Goal: Book appointment/travel/reservation

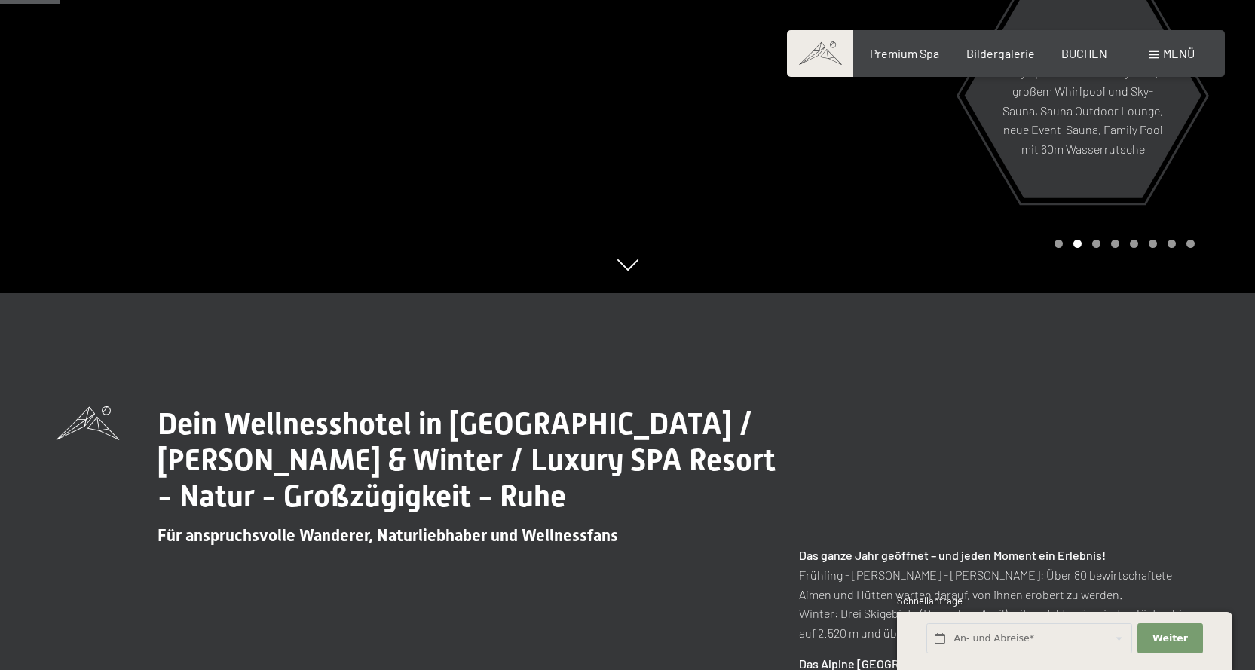
scroll to position [528, 0]
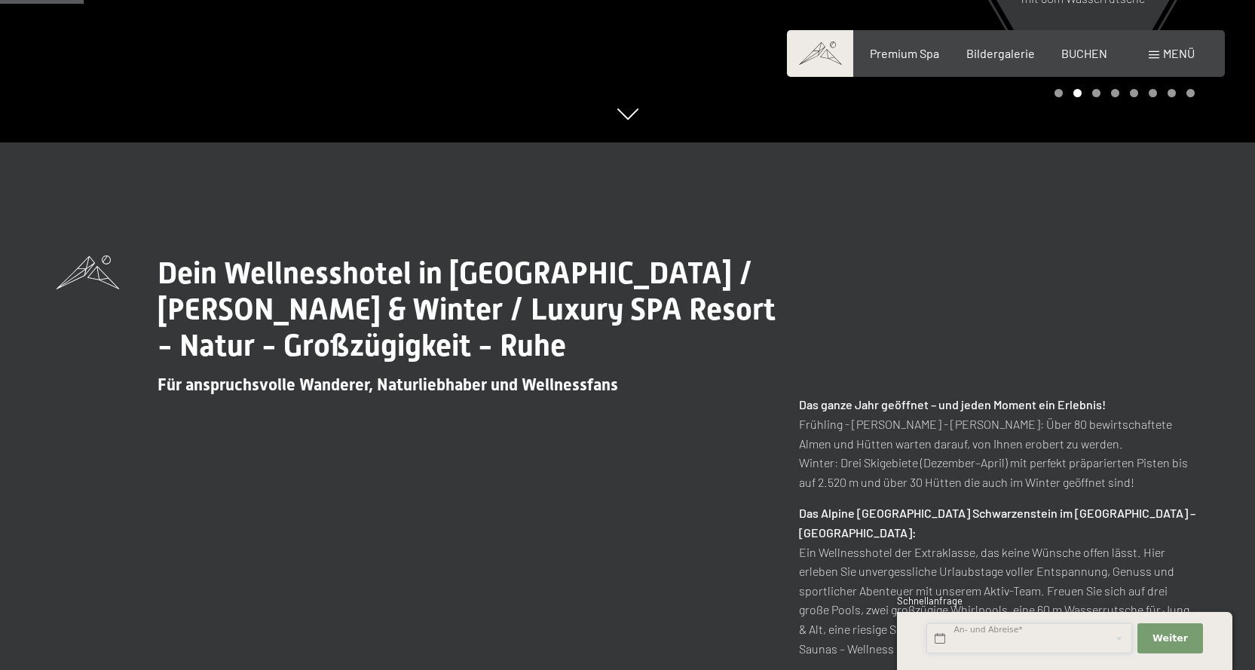
click at [985, 635] on input "text" at bounding box center [1029, 638] width 206 height 31
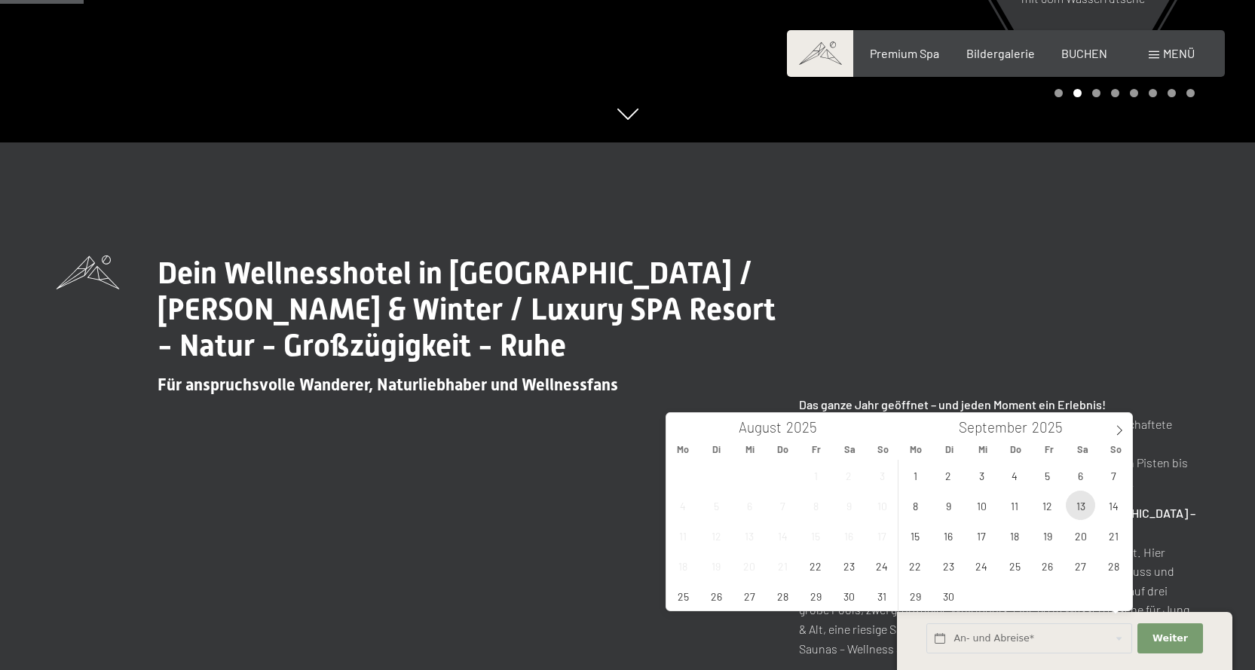
click at [1079, 496] on span "13" at bounding box center [1080, 505] width 29 height 29
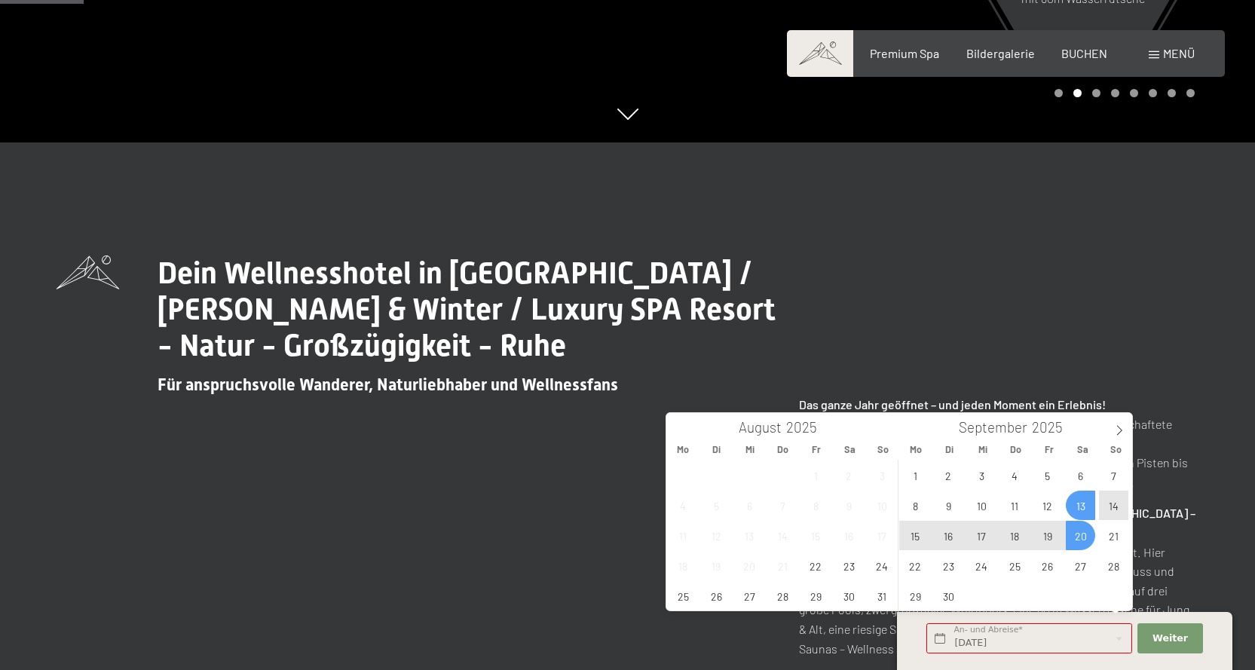
click at [1080, 537] on span "20" at bounding box center [1080, 535] width 29 height 29
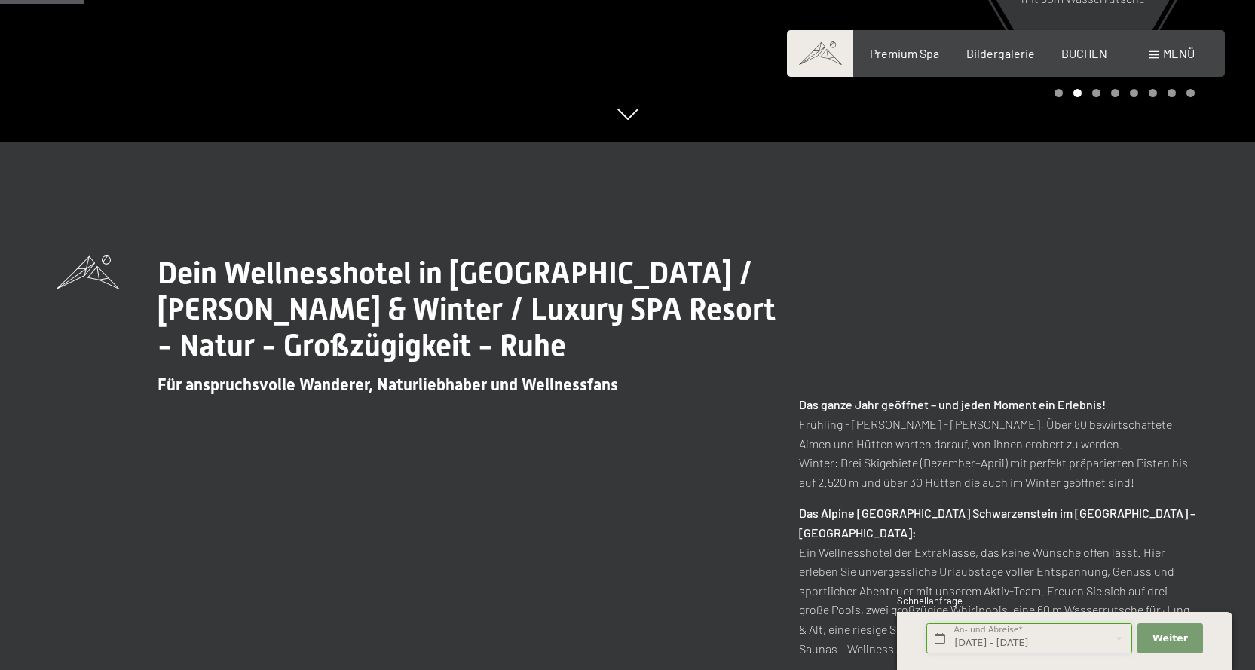
click at [1036, 634] on input "Sa. 13.09.2025 - Sa. 20.09.2025" at bounding box center [1029, 638] width 206 height 31
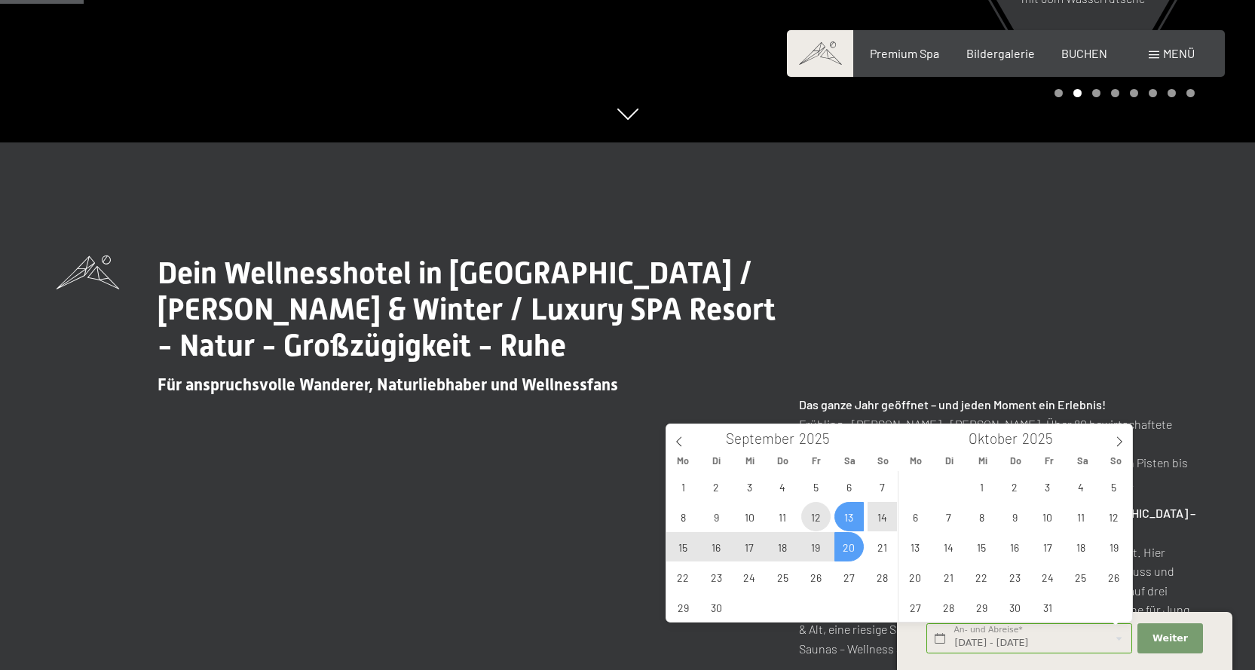
click at [816, 513] on span "12" at bounding box center [815, 516] width 29 height 29
click at [819, 543] on span "19" at bounding box center [815, 546] width 29 height 29
type input "Fr. 12.09.2025 - Fr. 19.09.2025"
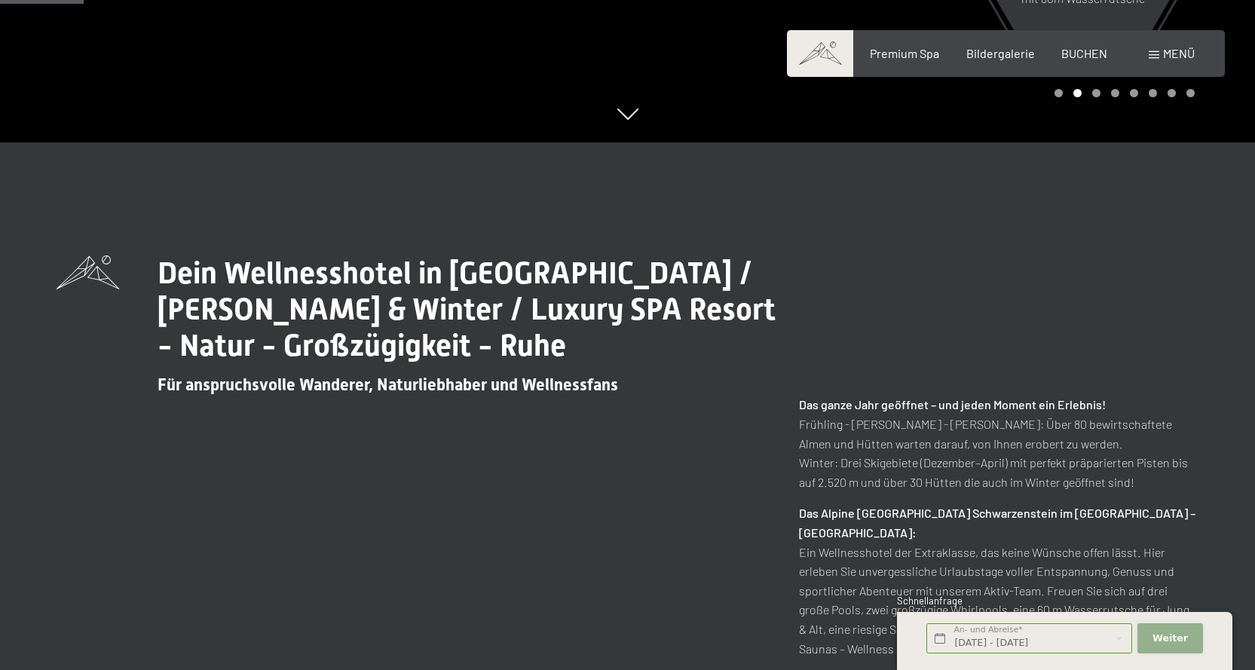
click at [1152, 629] on button "Weiter Adressfelder ausblenden" at bounding box center [1170, 638] width 65 height 31
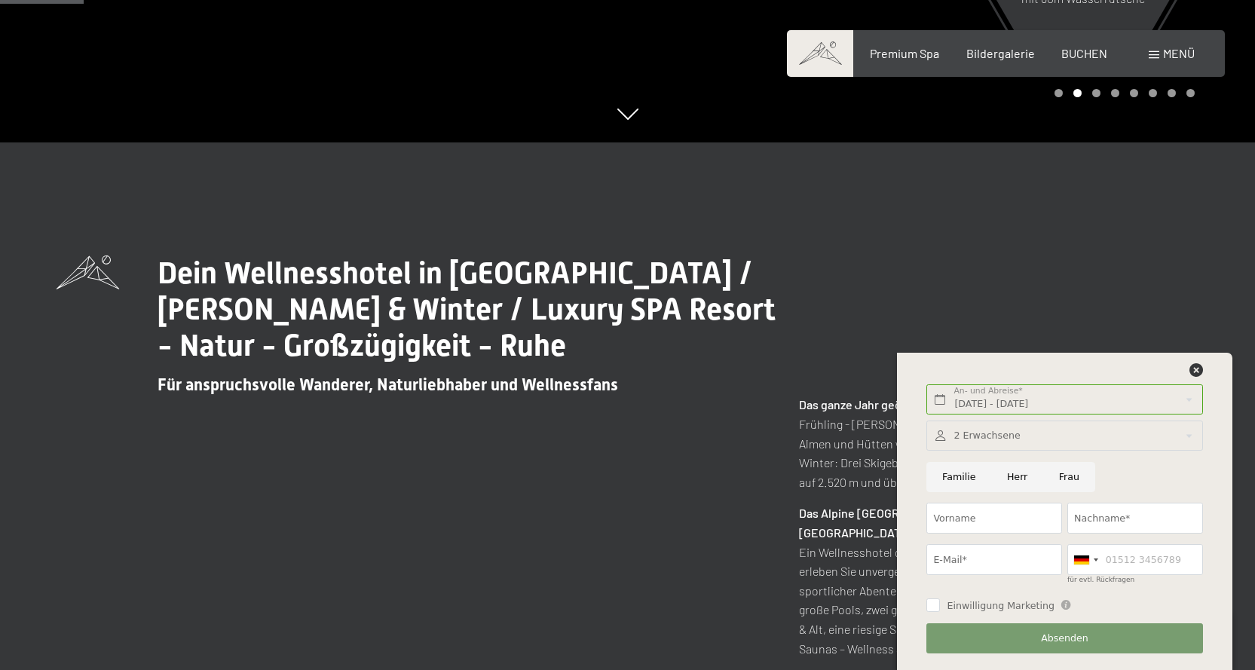
click at [1034, 439] on div at bounding box center [1064, 436] width 276 height 31
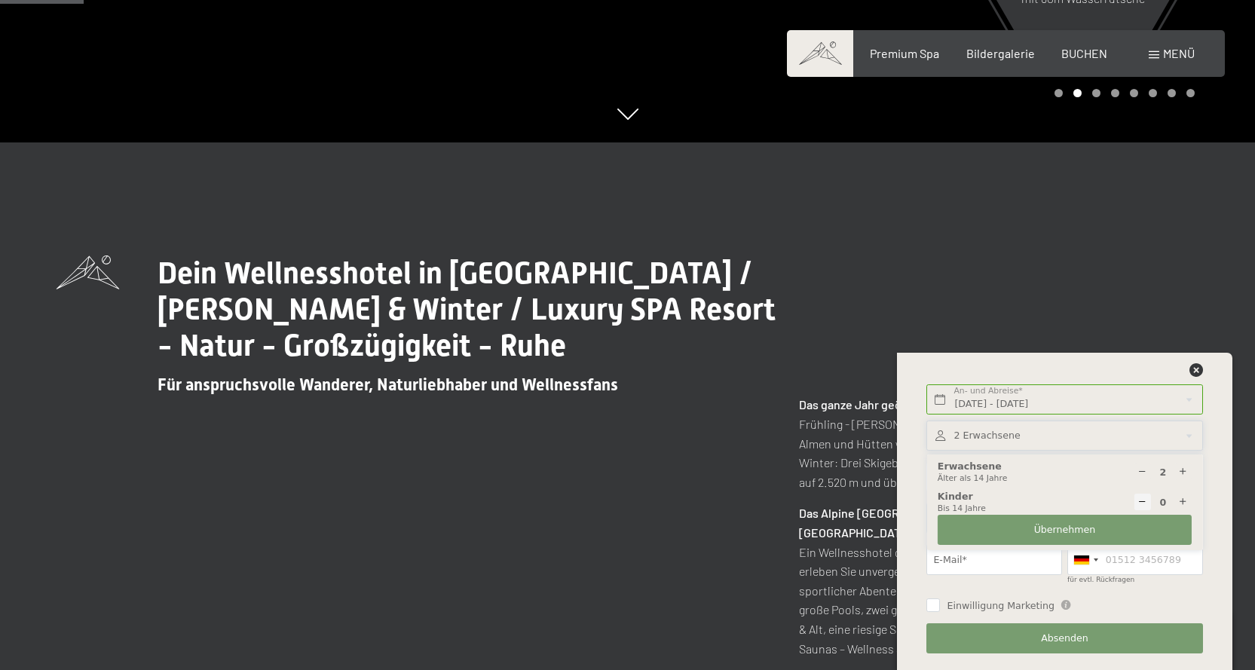
click at [1150, 470] on div at bounding box center [1143, 472] width 17 height 17
type input "1"
click at [1107, 520] on button "Übernehmen" at bounding box center [1065, 530] width 254 height 31
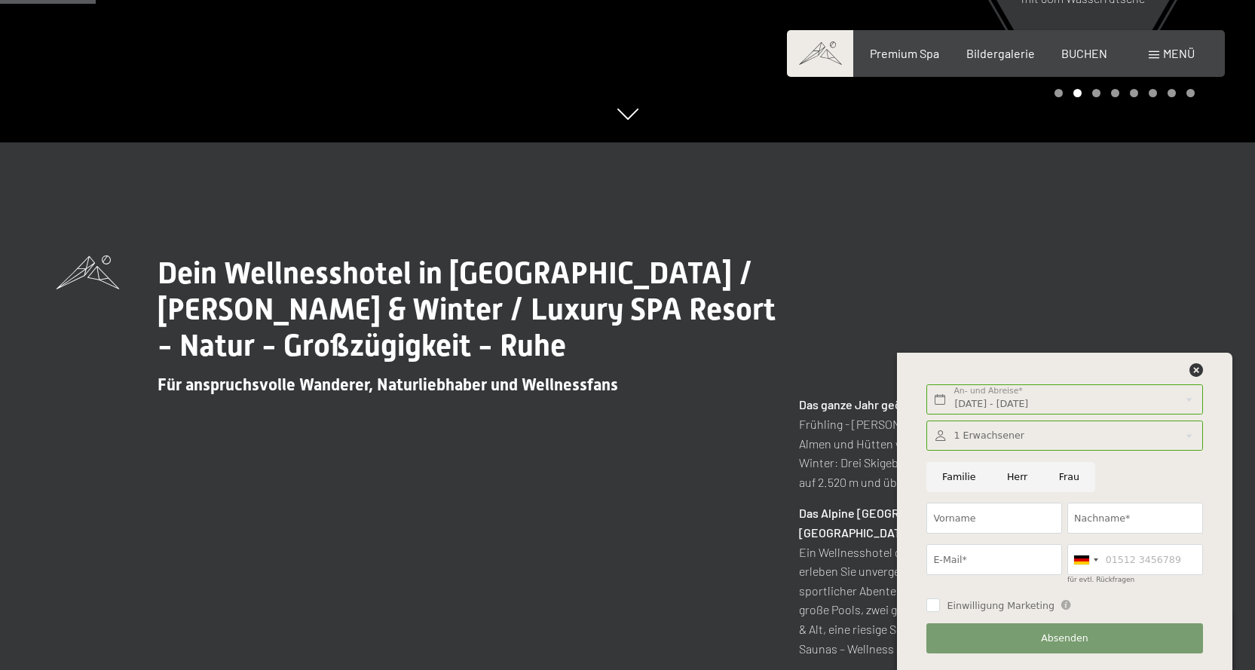
scroll to position [603, 0]
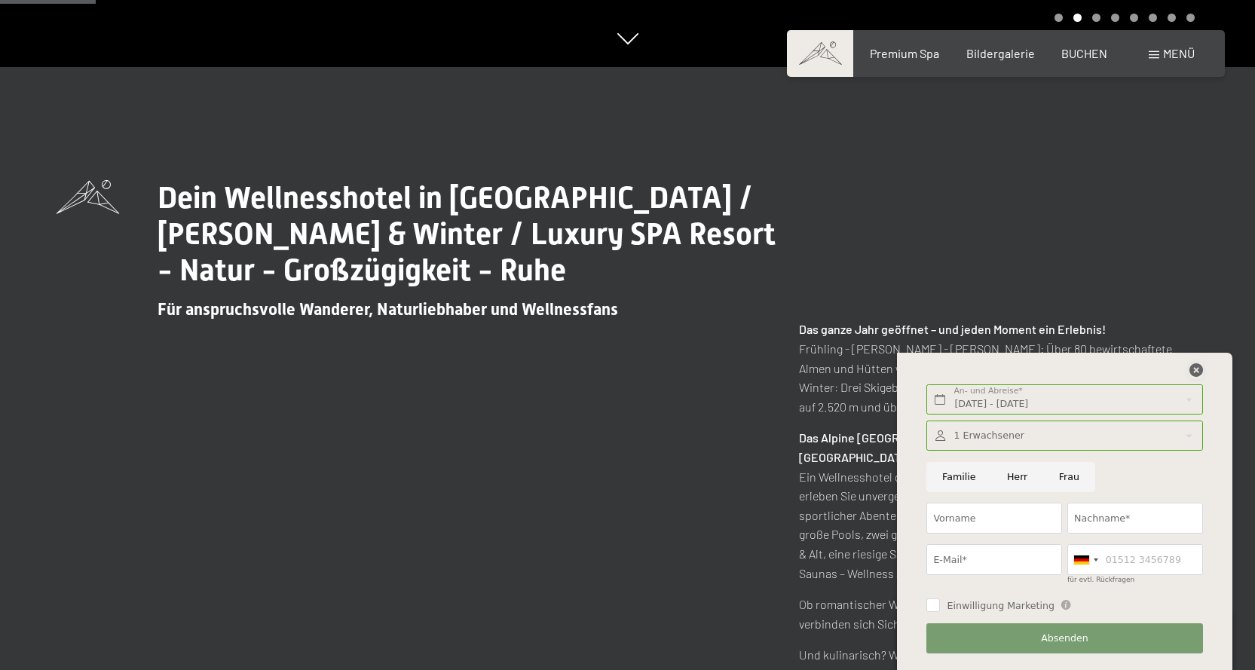
click at [1196, 377] on icon at bounding box center [1197, 370] width 14 height 14
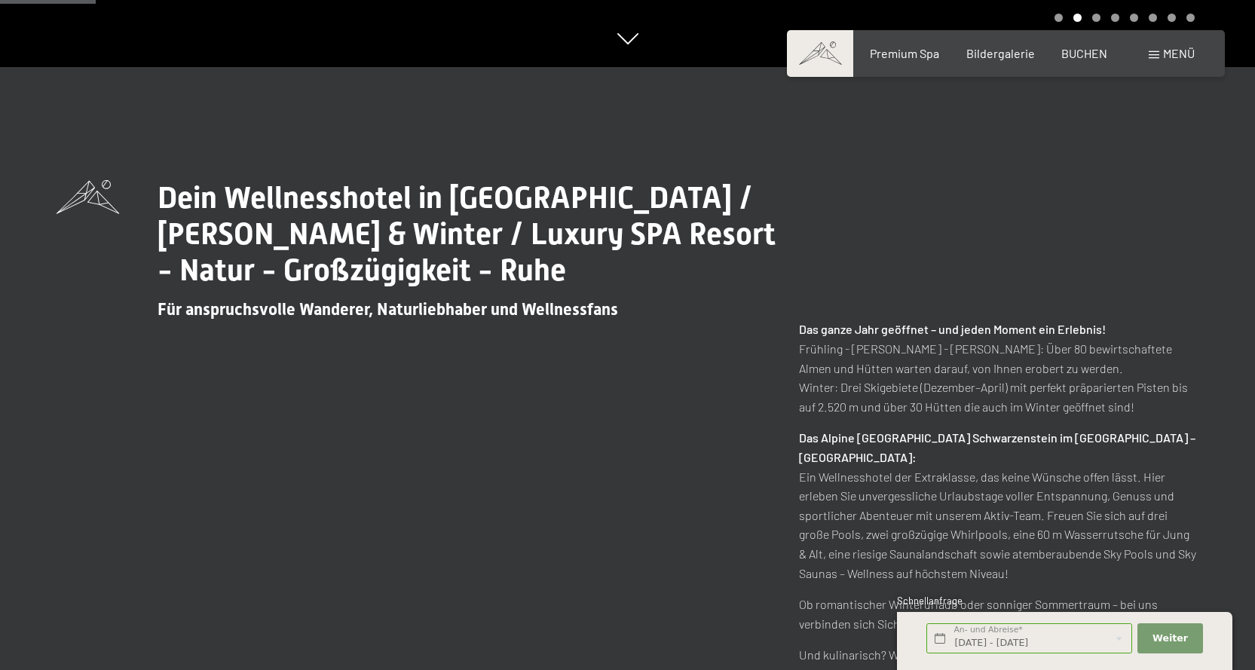
click at [886, 62] on div "Buchen Anfragen Premium Spa Bildergalerie BUCHEN Menü DE IT EN Gutschein Bilder…" at bounding box center [1006, 53] width 378 height 17
click at [889, 47] on span "Premium Spa" at bounding box center [904, 51] width 69 height 14
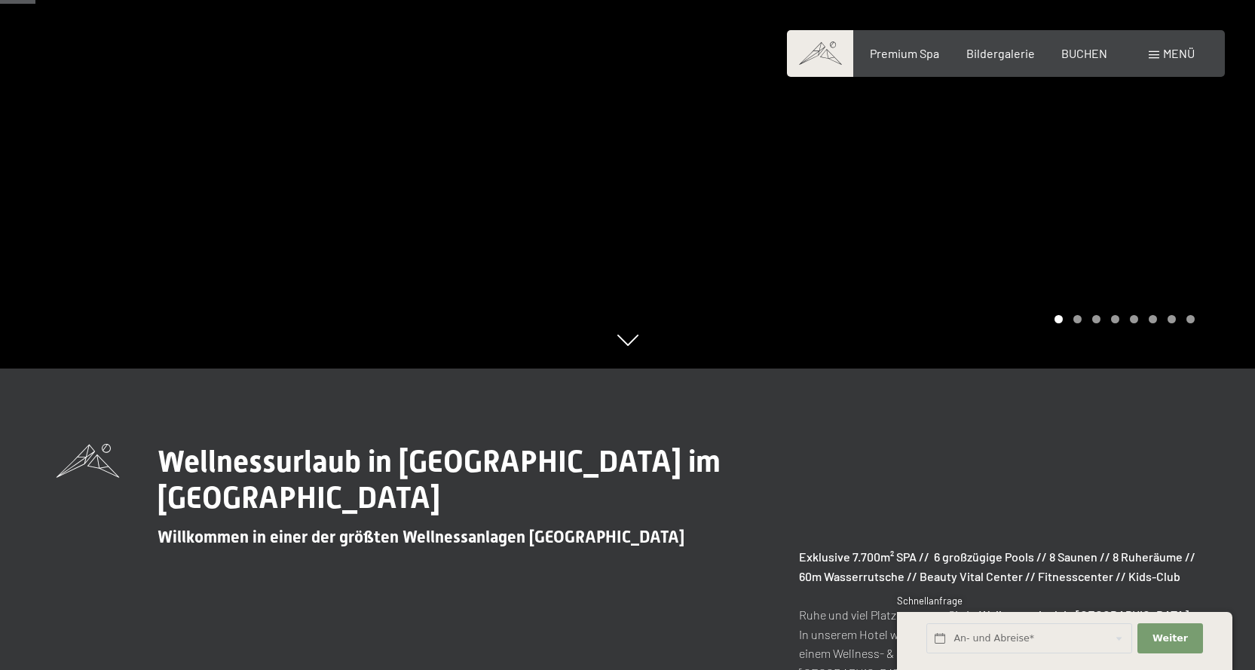
scroll to position [75, 0]
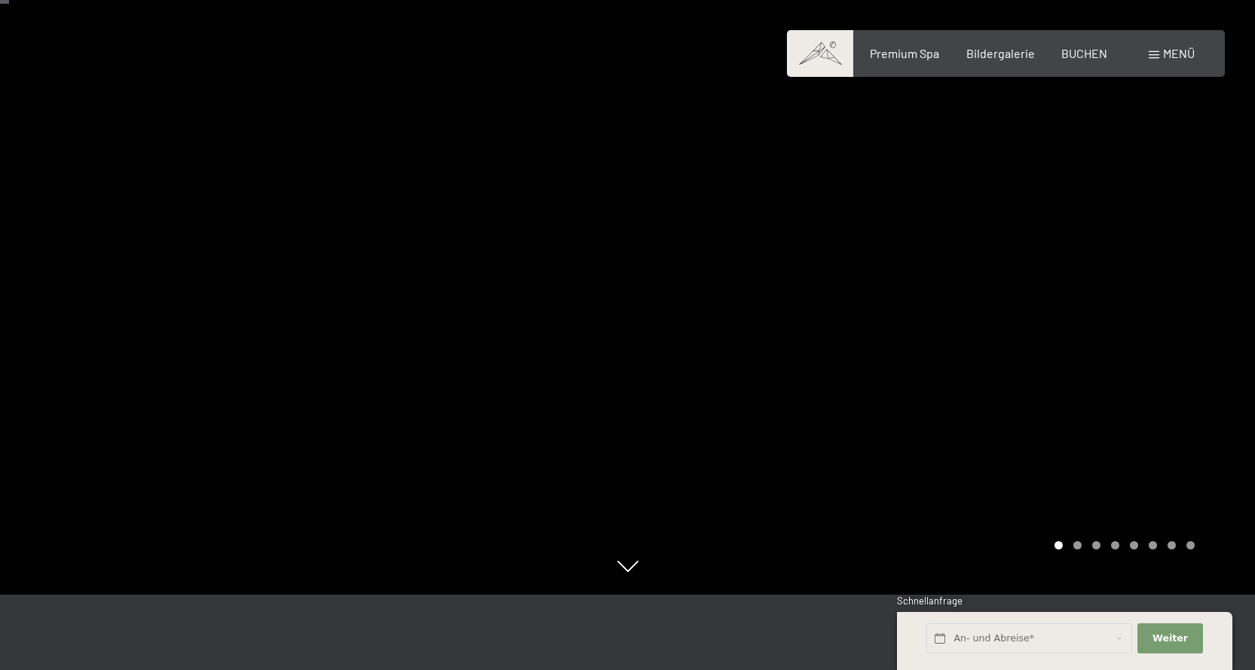
click at [1214, 320] on div at bounding box center [942, 260] width 628 height 670
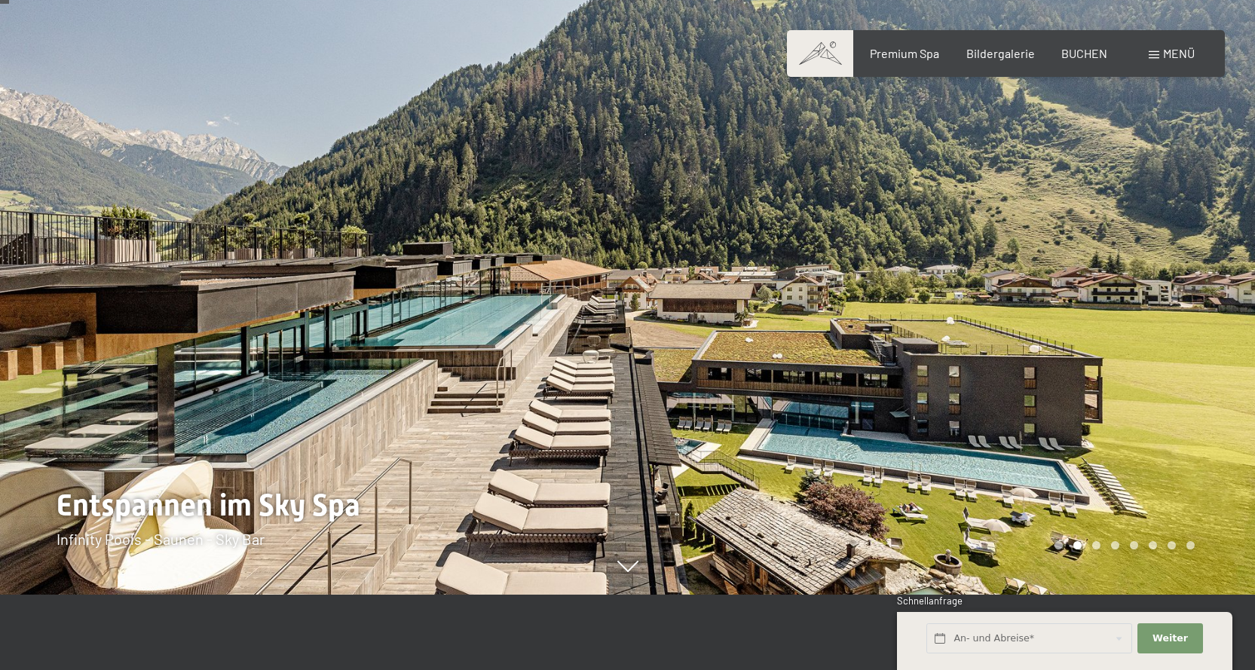
click at [1214, 320] on div at bounding box center [942, 260] width 628 height 670
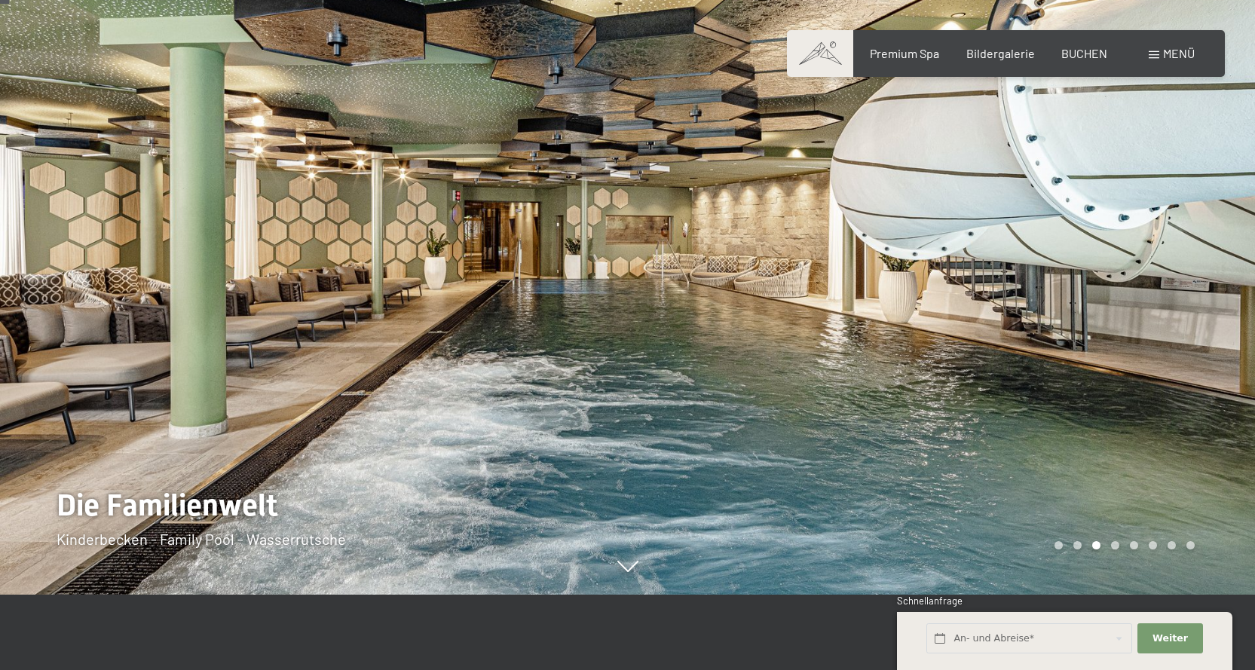
click at [1214, 320] on div at bounding box center [942, 260] width 628 height 670
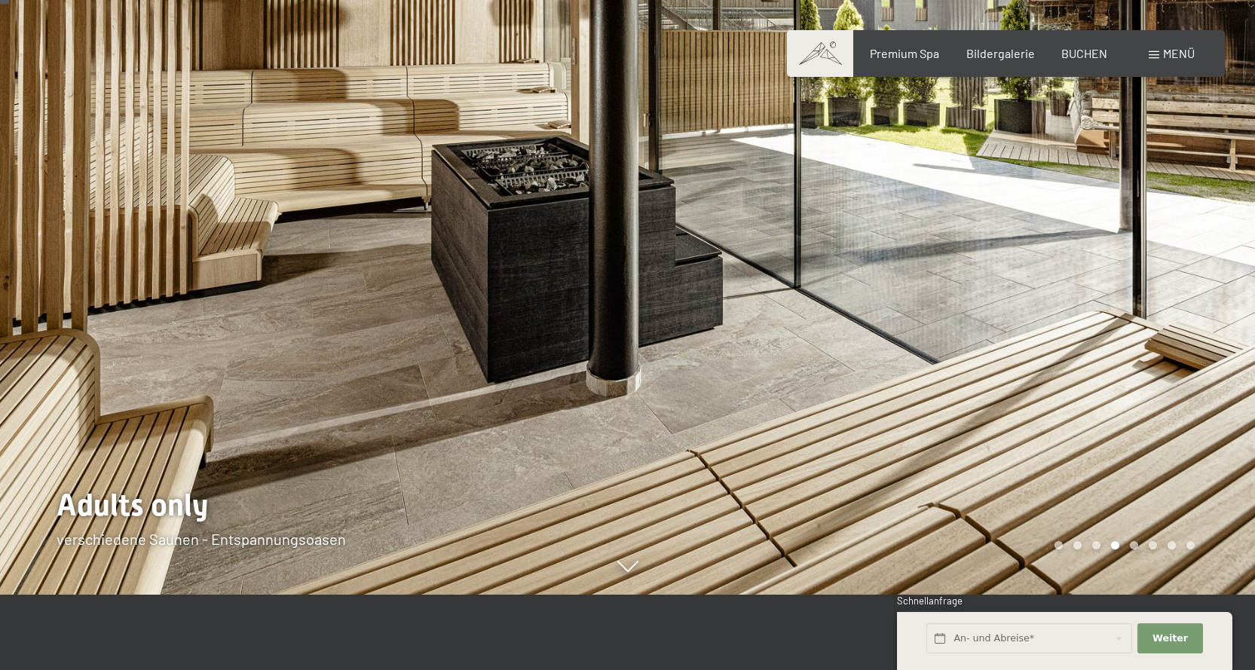
click at [1214, 320] on div at bounding box center [942, 260] width 628 height 670
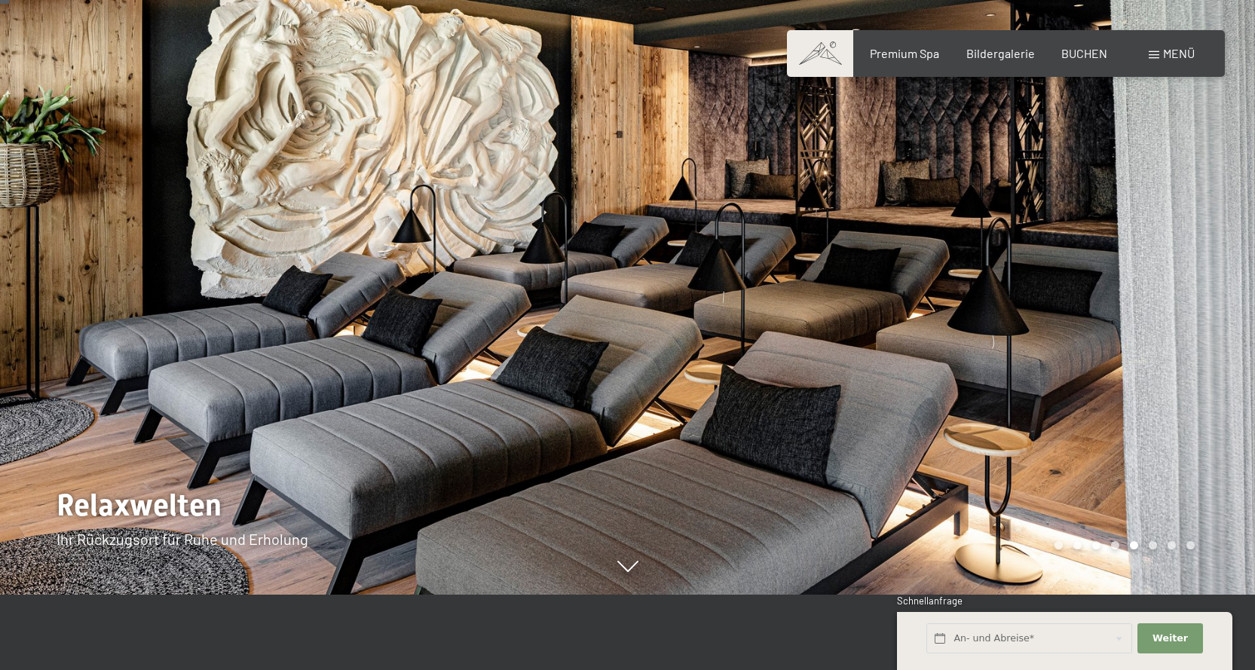
click at [1214, 320] on div at bounding box center [942, 260] width 628 height 670
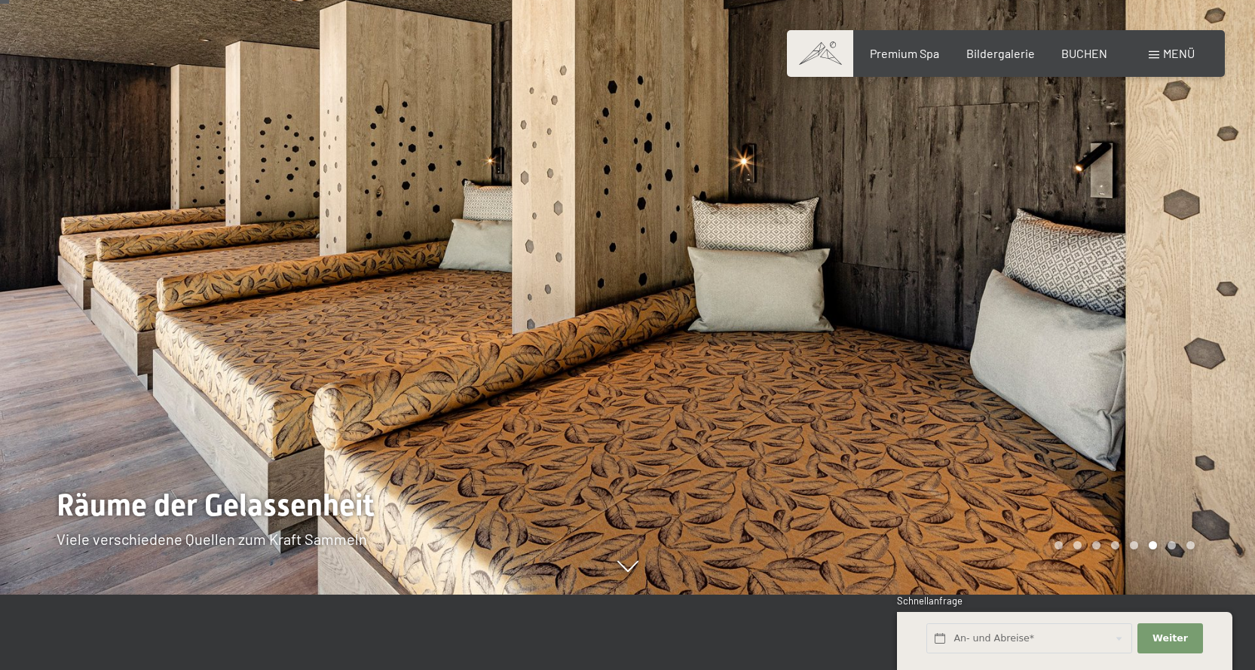
click at [1214, 320] on div at bounding box center [942, 260] width 628 height 670
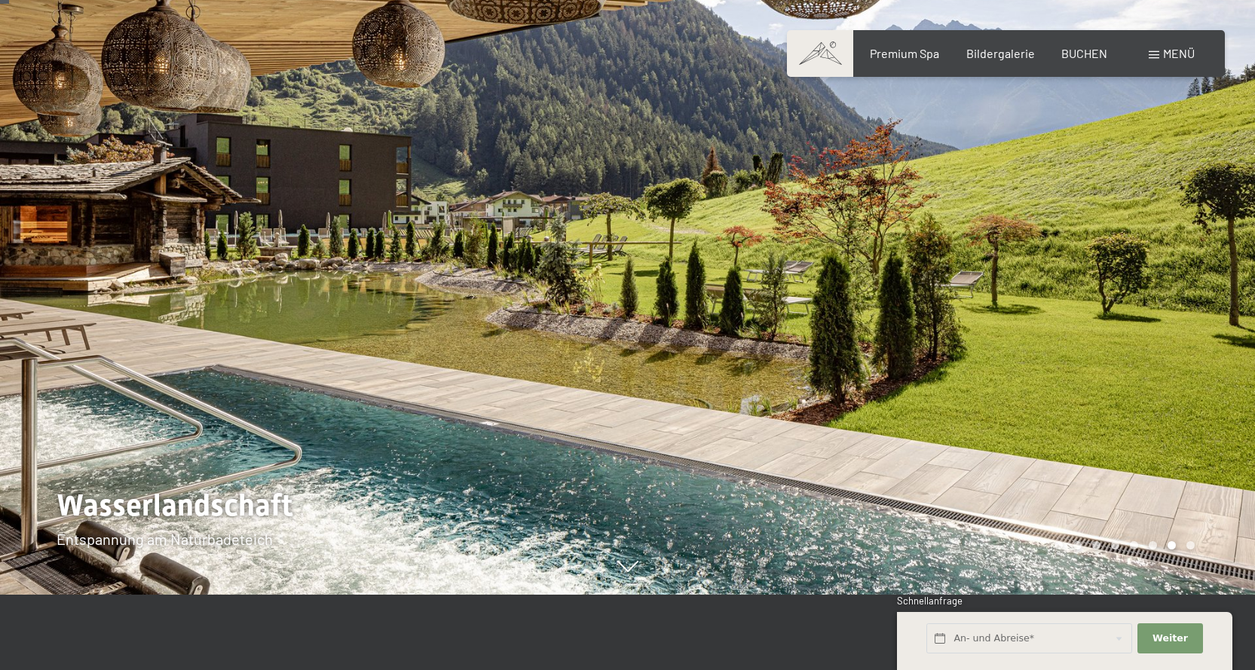
click at [1214, 320] on div at bounding box center [942, 260] width 628 height 670
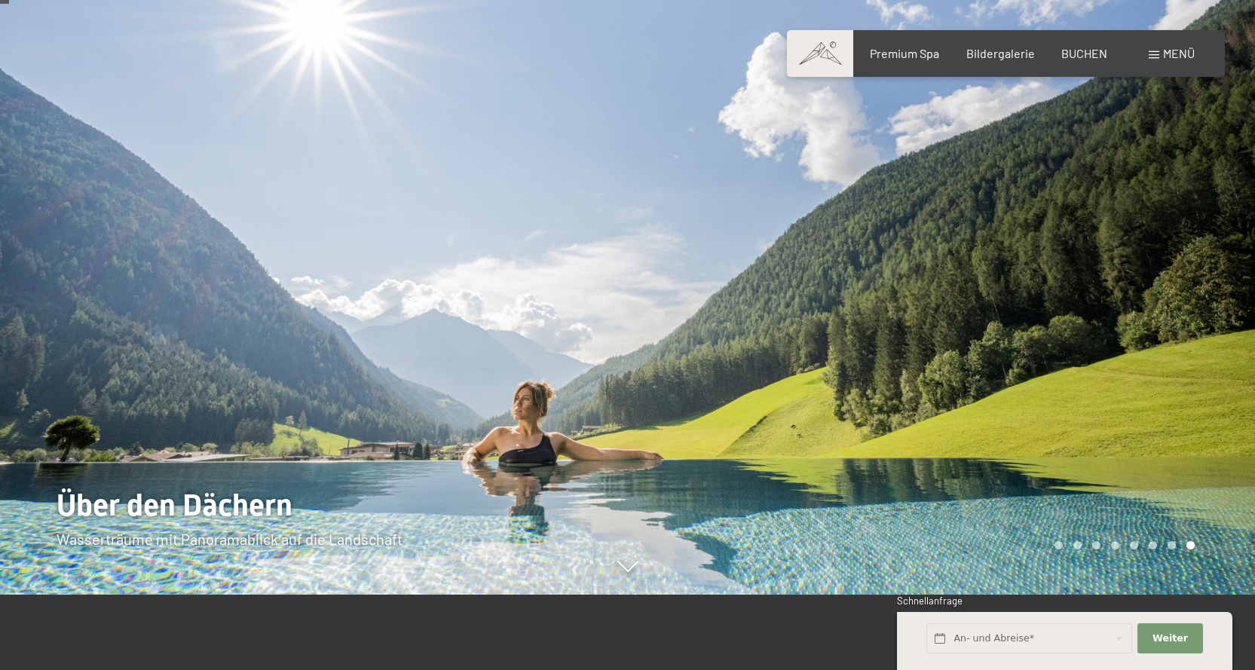
click at [1214, 320] on div at bounding box center [942, 260] width 628 height 670
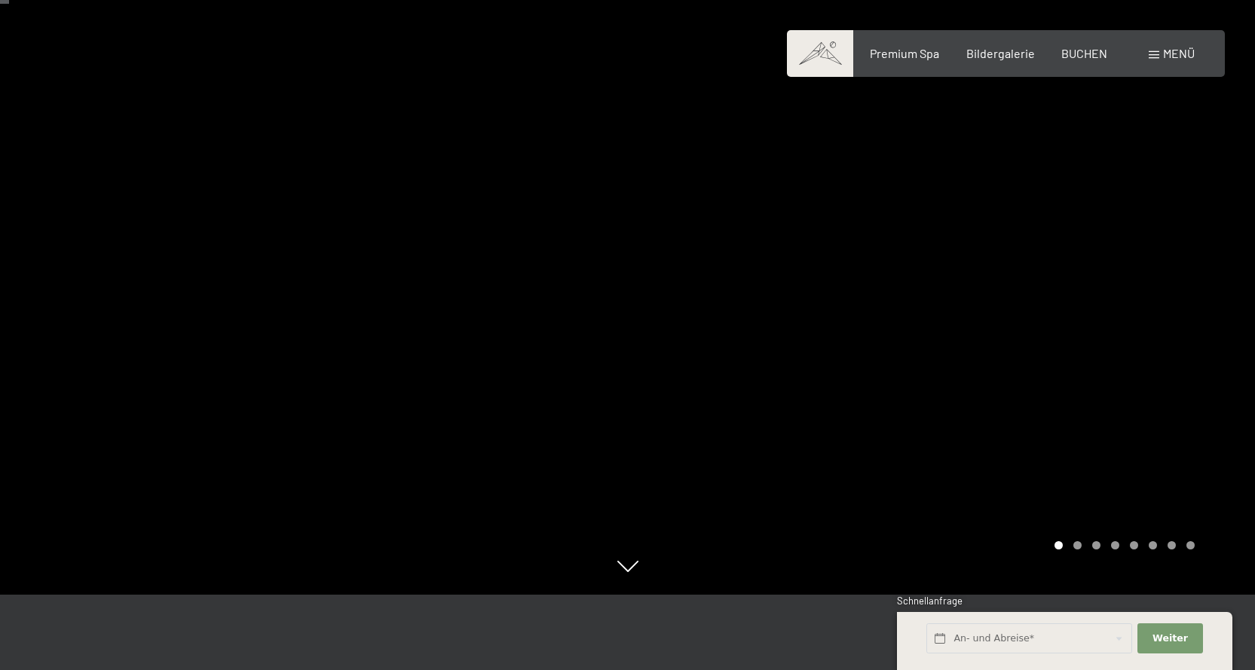
click at [1214, 320] on div at bounding box center [942, 260] width 628 height 670
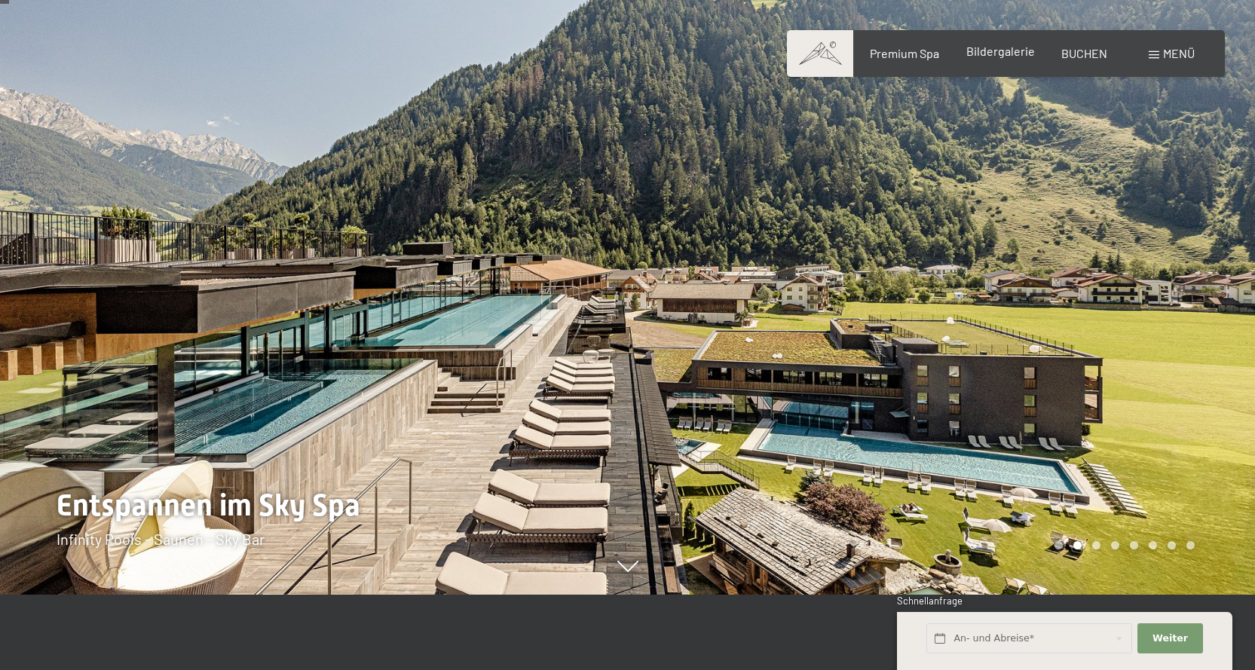
click at [1008, 57] on span "Bildergalerie" at bounding box center [1000, 51] width 69 height 14
click at [1035, 45] on div "Buchen Anfragen Premium Spa Bildergalerie BUCHEN Menü DE IT EN Gutschein Bilder…" at bounding box center [1006, 53] width 378 height 17
click at [1006, 58] on span "Bildergalerie" at bounding box center [1000, 51] width 69 height 14
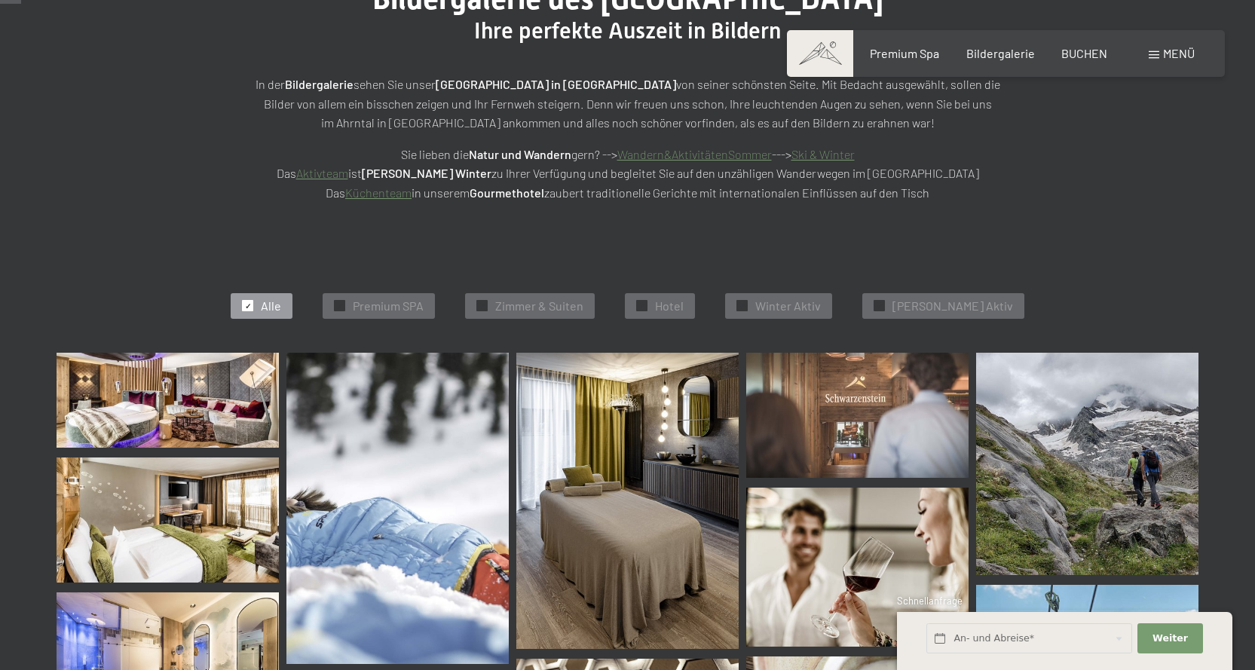
scroll to position [377, 0]
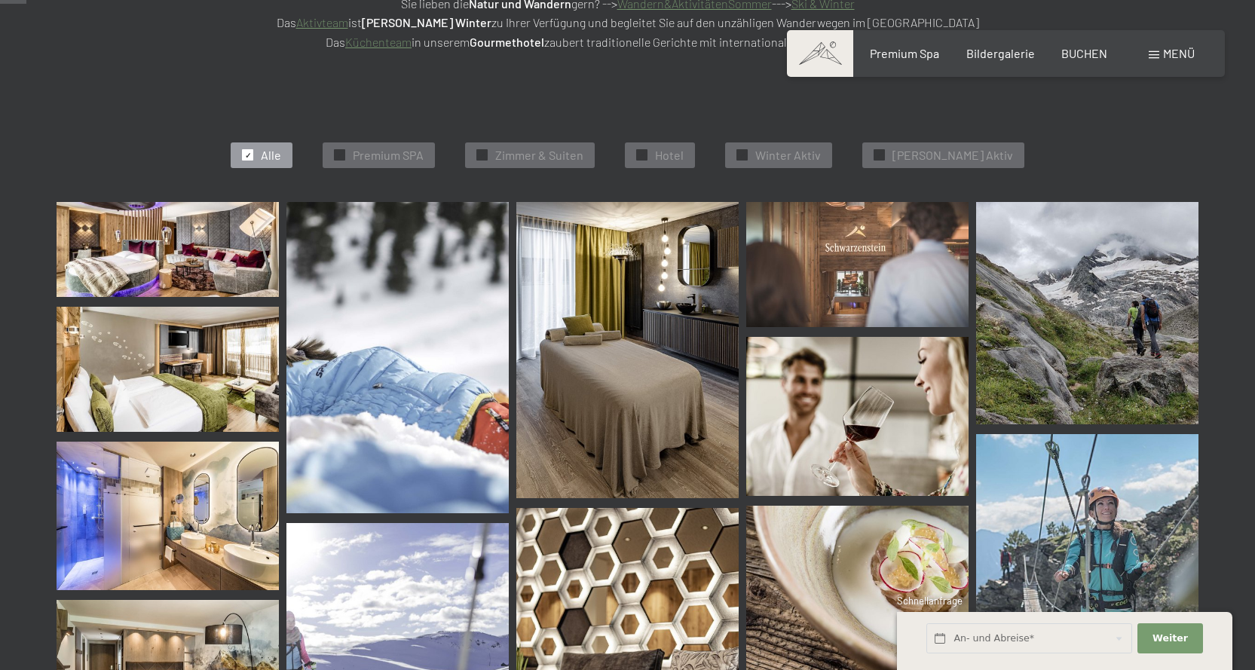
click at [145, 267] on img at bounding box center [168, 249] width 222 height 95
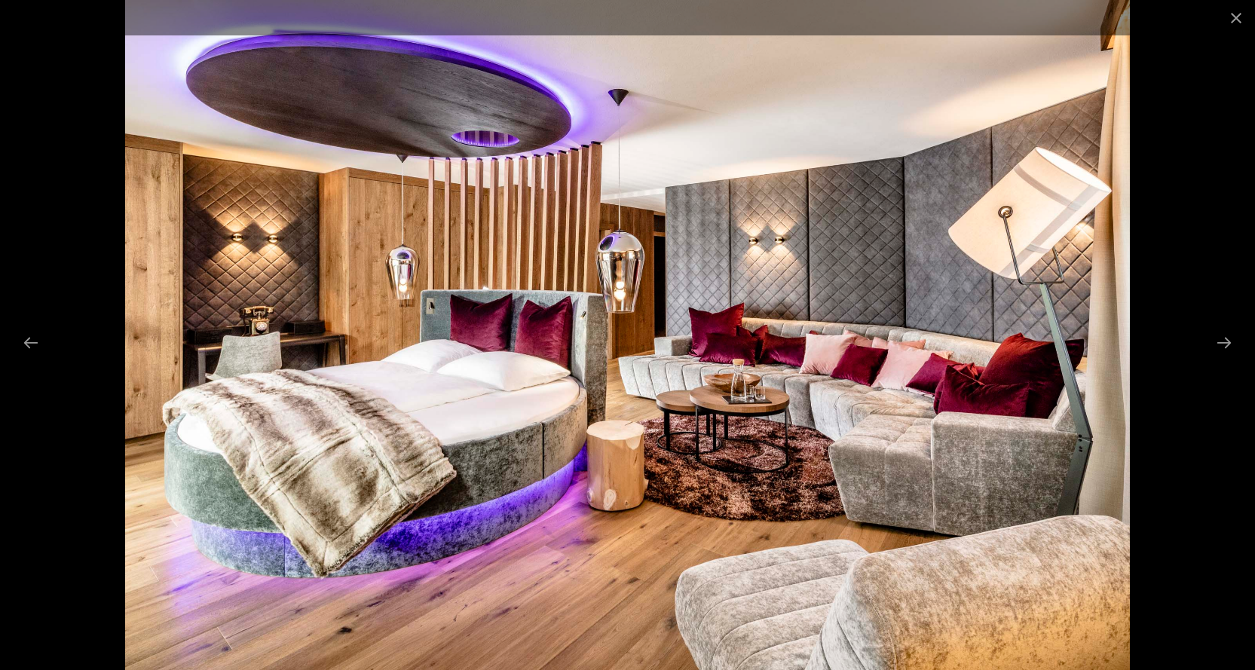
click at [1205, 326] on div at bounding box center [627, 335] width 1255 height 670
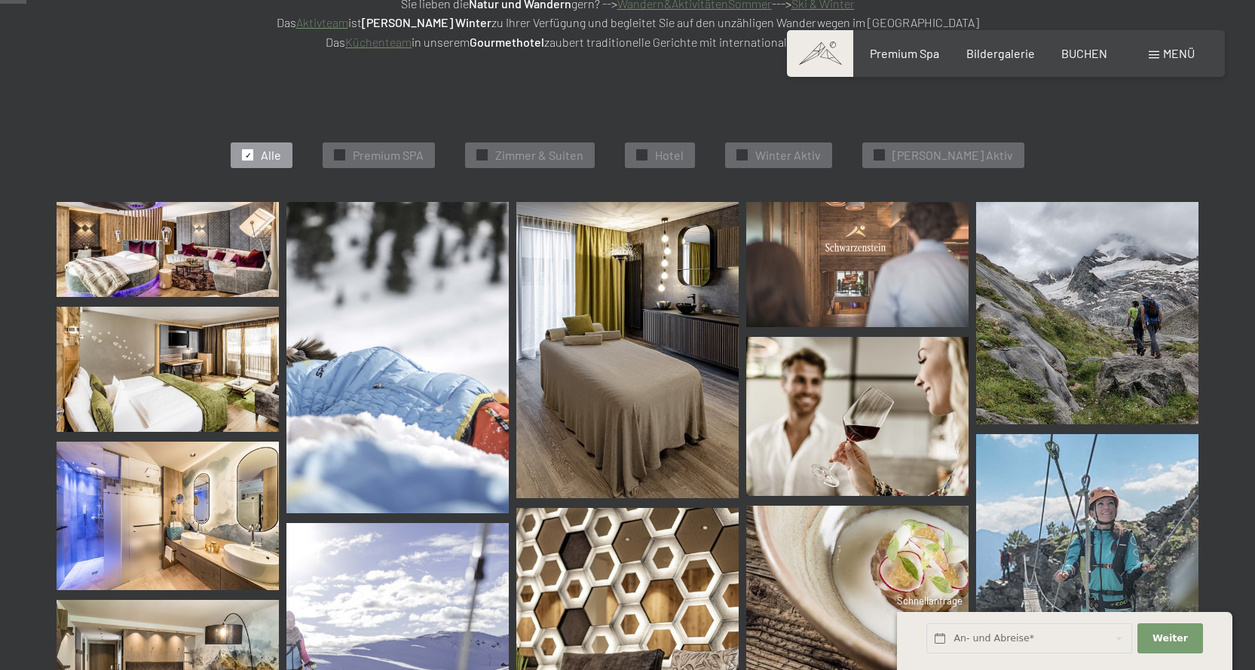
click at [195, 258] on img at bounding box center [168, 249] width 222 height 95
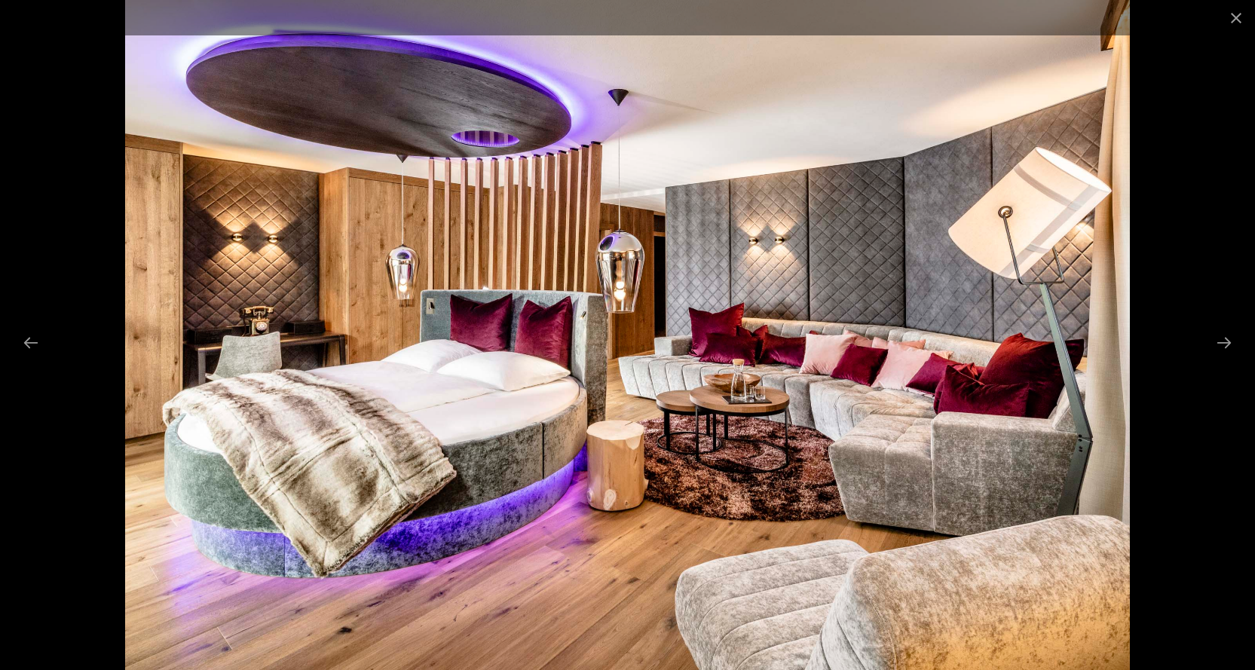
scroll to position [603, 0]
click at [1220, 343] on button "Next slide" at bounding box center [1224, 342] width 32 height 29
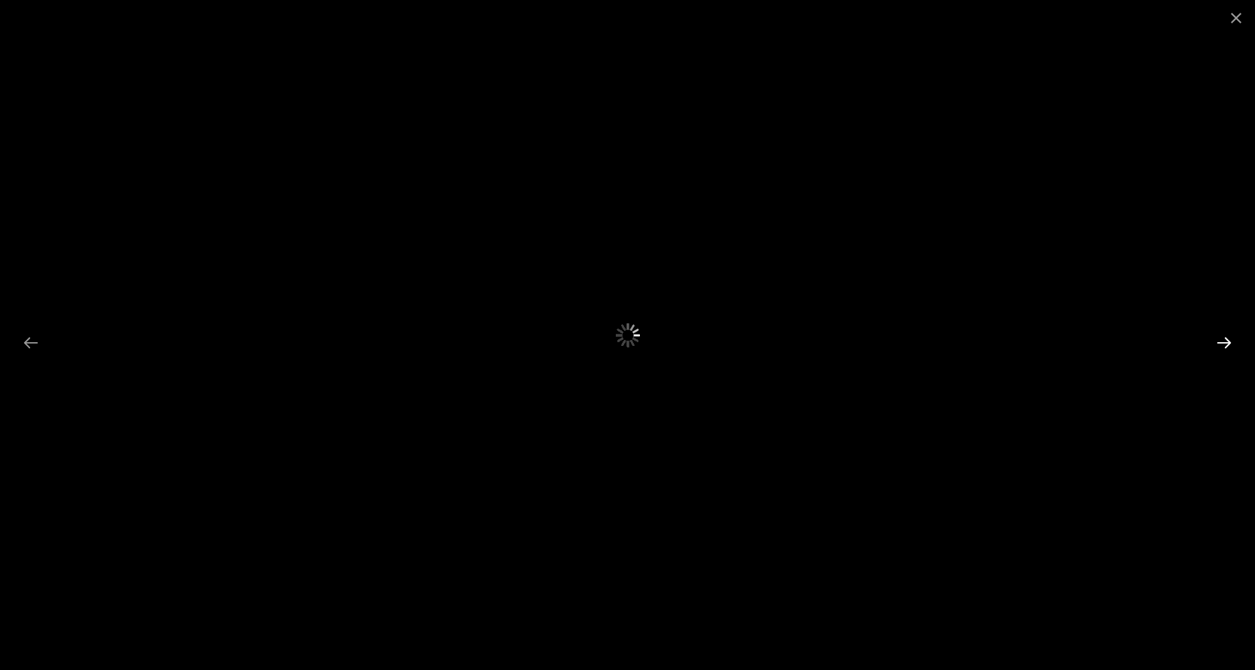
click at [1220, 343] on button "Next slide" at bounding box center [1224, 342] width 32 height 29
click at [1107, 338] on div at bounding box center [627, 335] width 1255 height 670
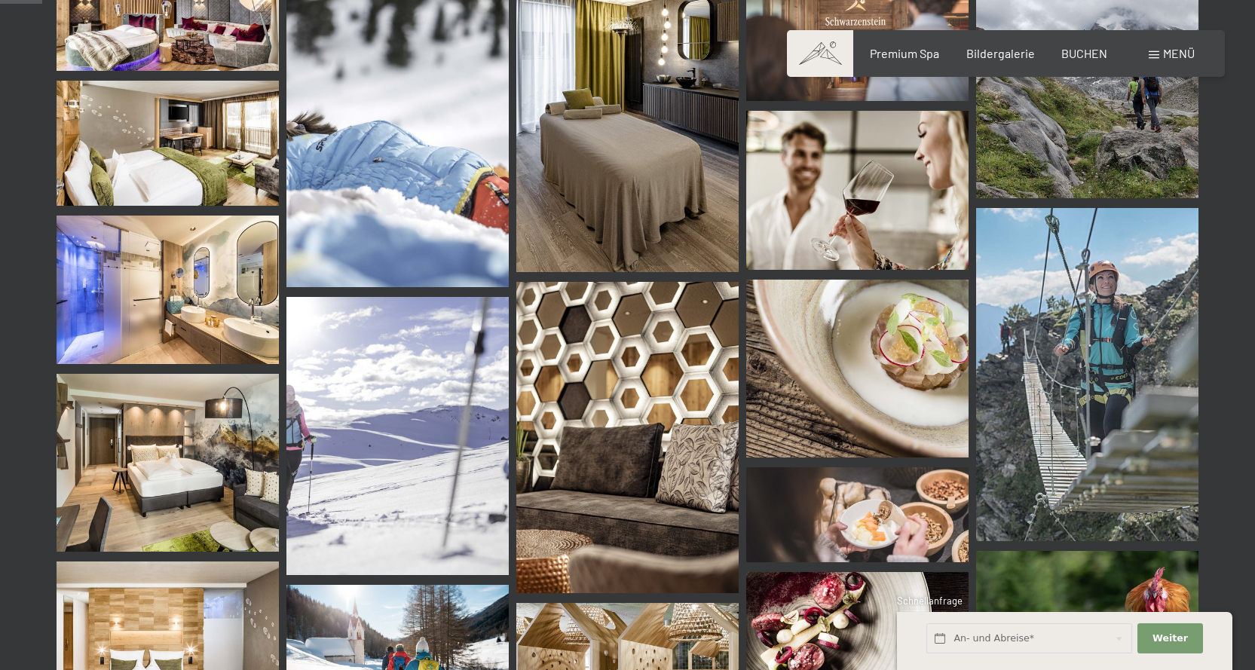
click at [197, 314] on img at bounding box center [168, 290] width 222 height 149
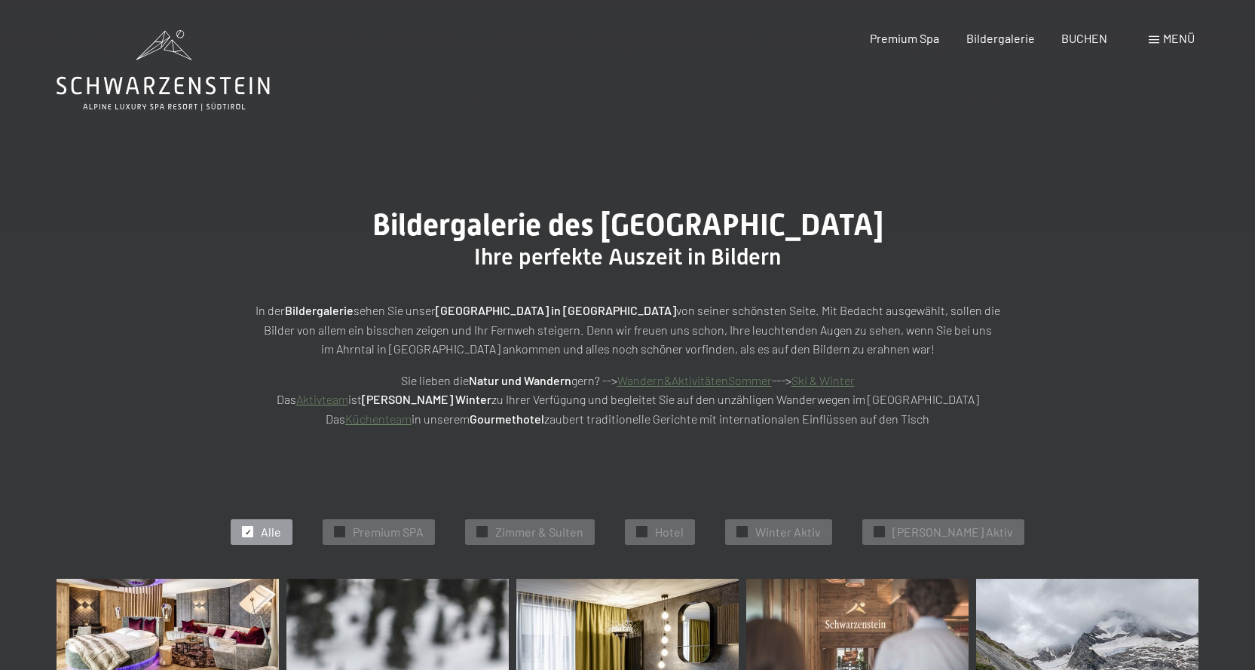
click at [1160, 37] on div "Menü" at bounding box center [1172, 38] width 46 height 17
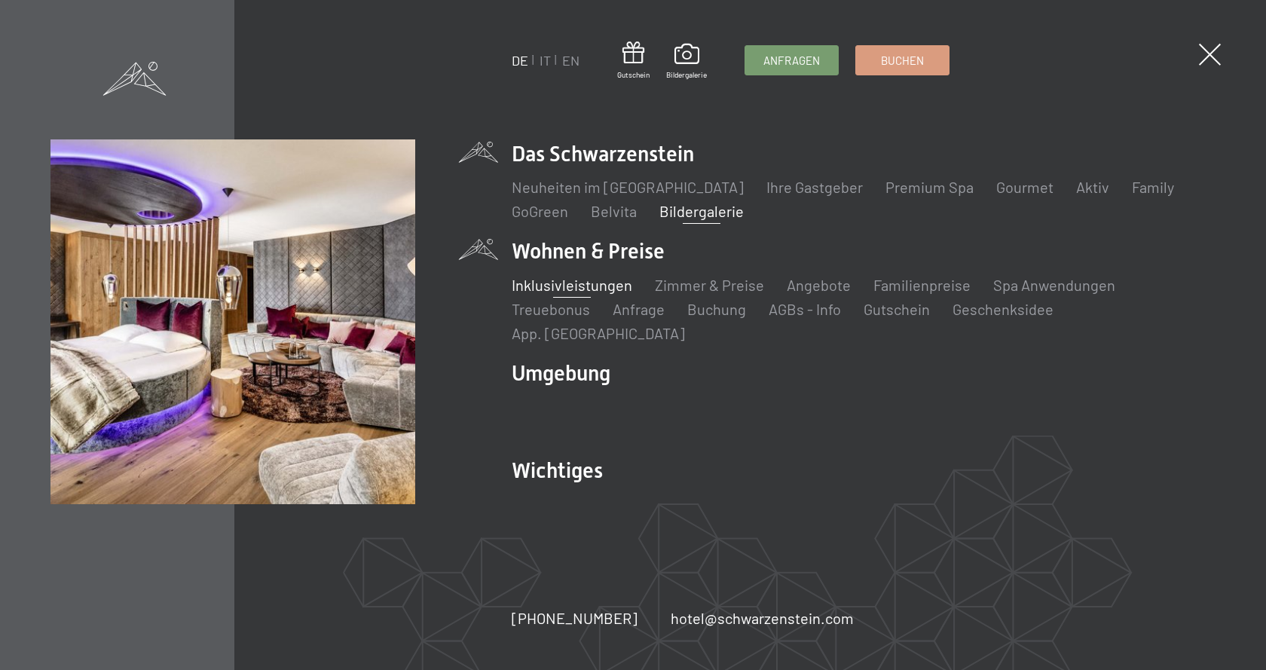
click at [530, 292] on link "Inklusivleistungen" at bounding box center [572, 285] width 121 height 18
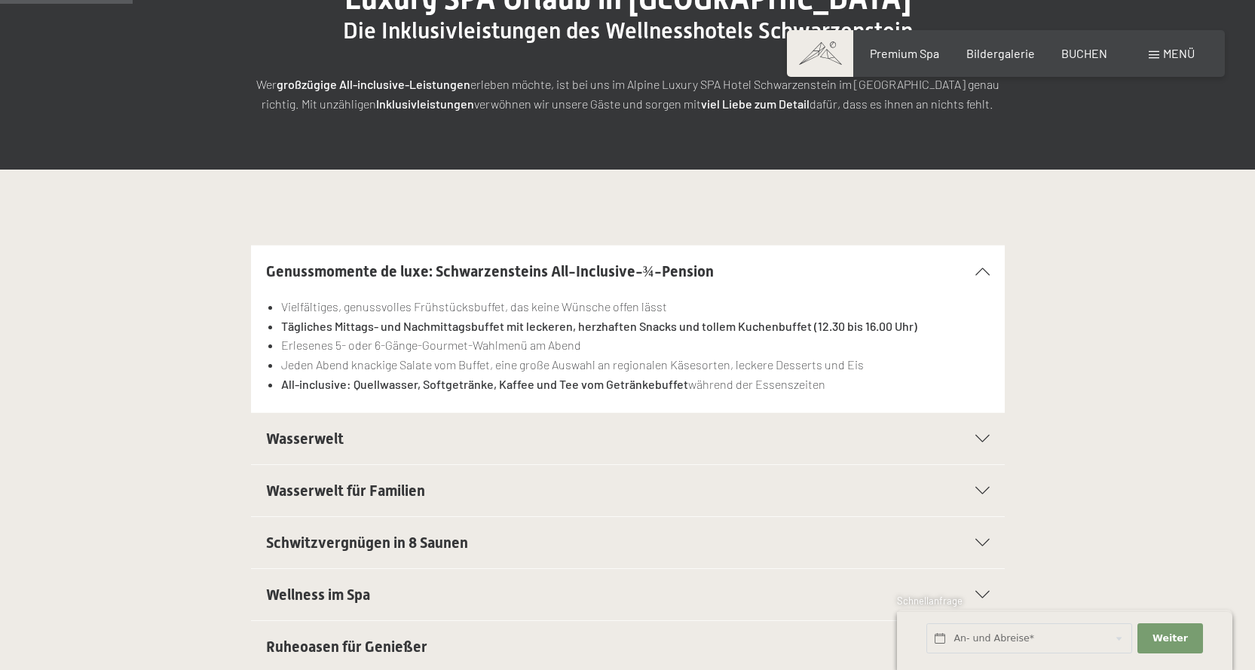
scroll to position [302, 0]
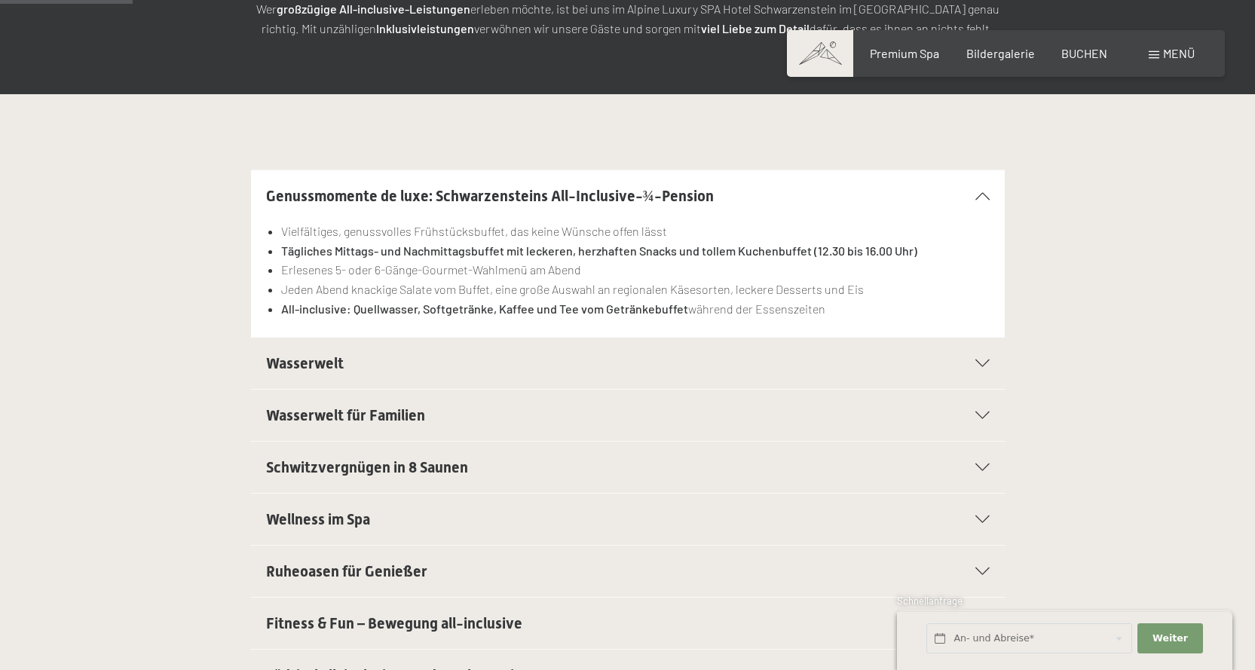
click at [638, 369] on h2 "Wasserwelt" at bounding box center [591, 363] width 651 height 21
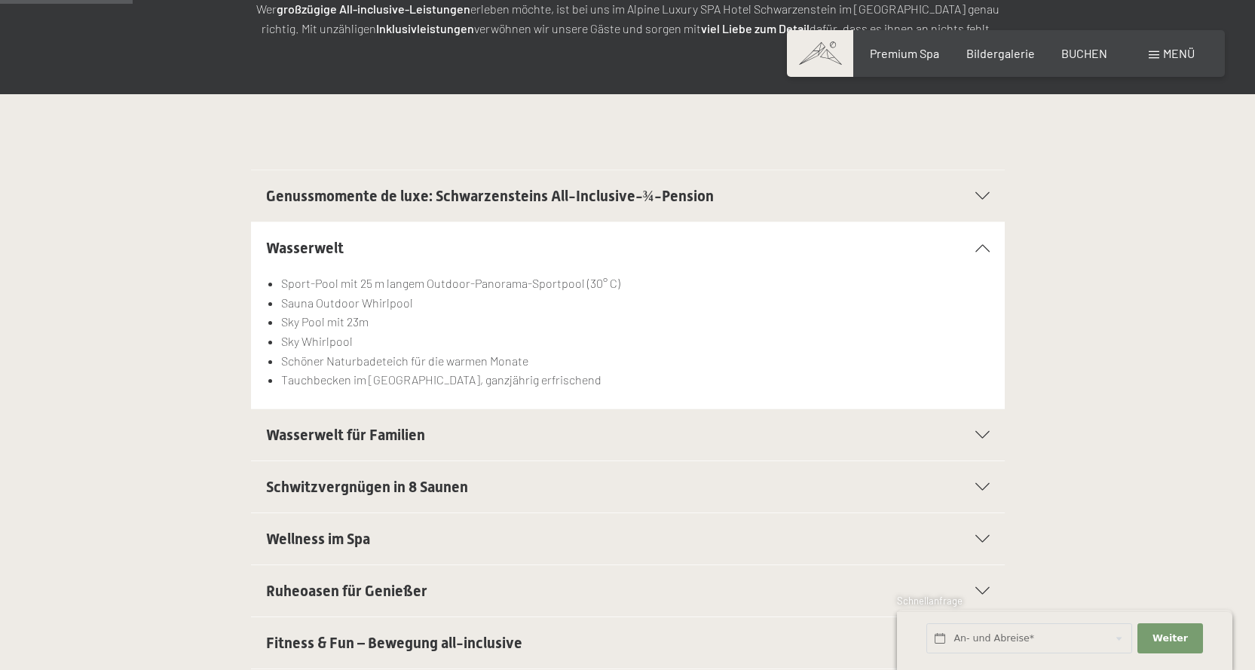
click at [985, 243] on div "Wasserwelt" at bounding box center [628, 247] width 724 height 51
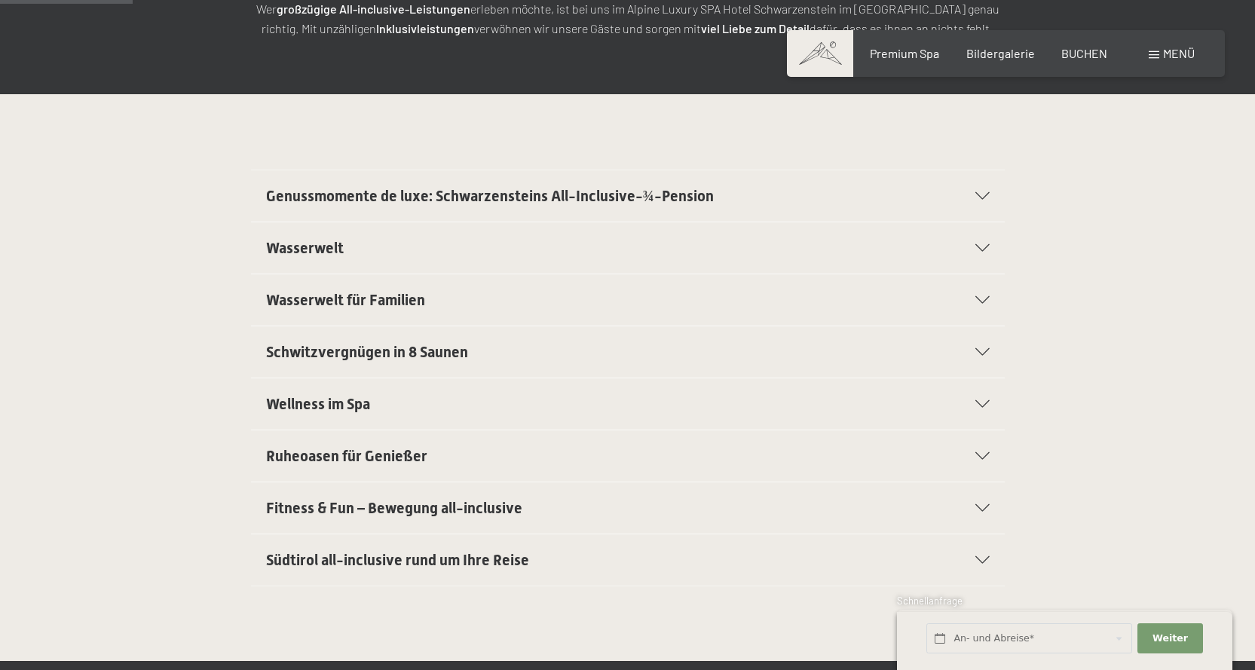
click at [437, 336] on div "Schwitzvergnügen in 8 Saunen" at bounding box center [628, 351] width 724 height 51
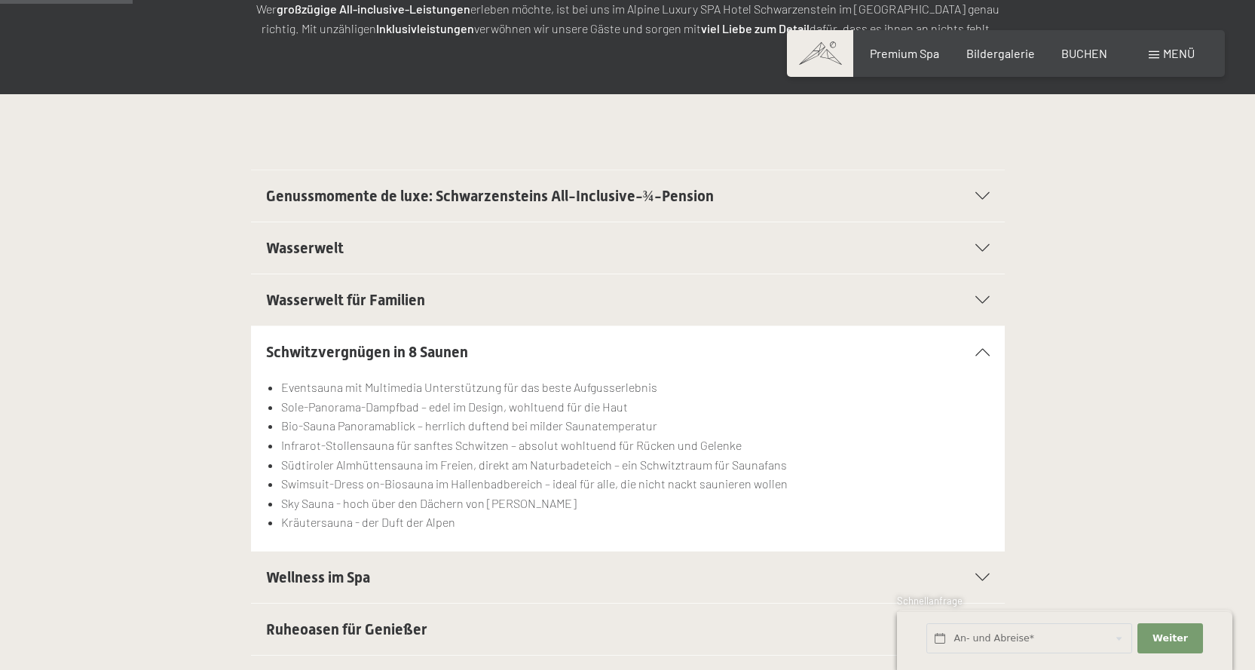
click at [991, 354] on section "Schwitzvergnügen in 8 Saunen Eventsauna mit Multimedia Unterstützung für das be…" at bounding box center [628, 439] width 754 height 226
click at [975, 345] on div "Schwitzvergnügen in 8 Saunen" at bounding box center [628, 351] width 724 height 51
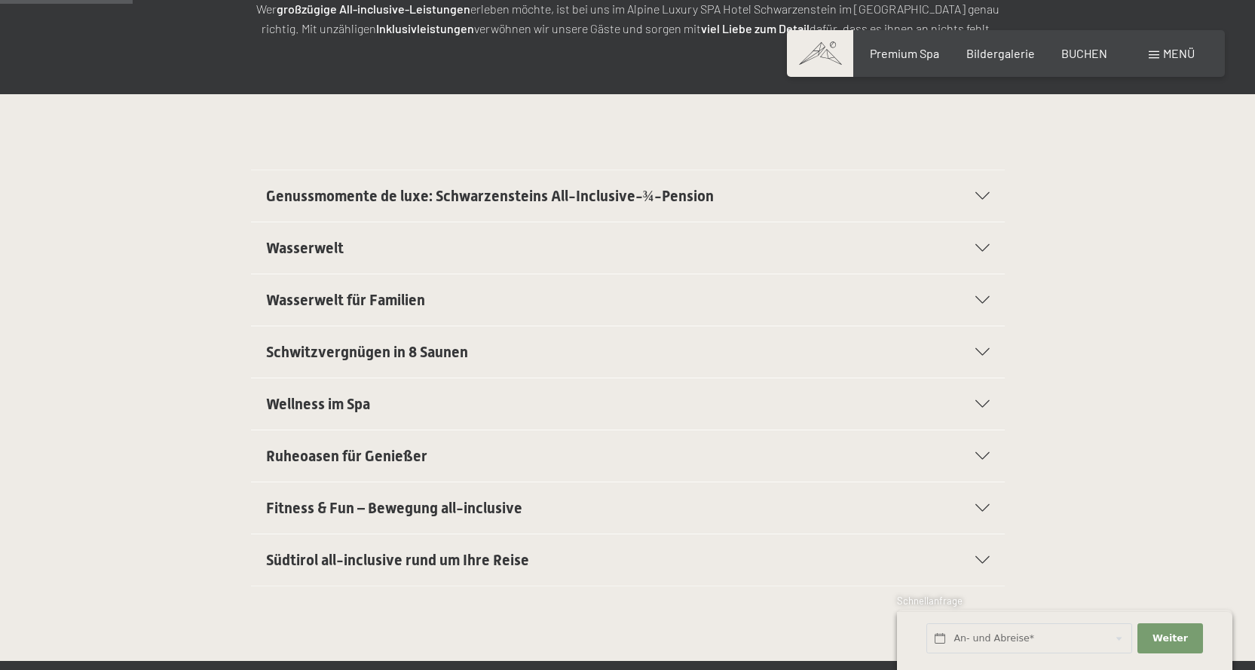
click at [513, 412] on h2 "Wellness im Spa" at bounding box center [591, 404] width 651 height 21
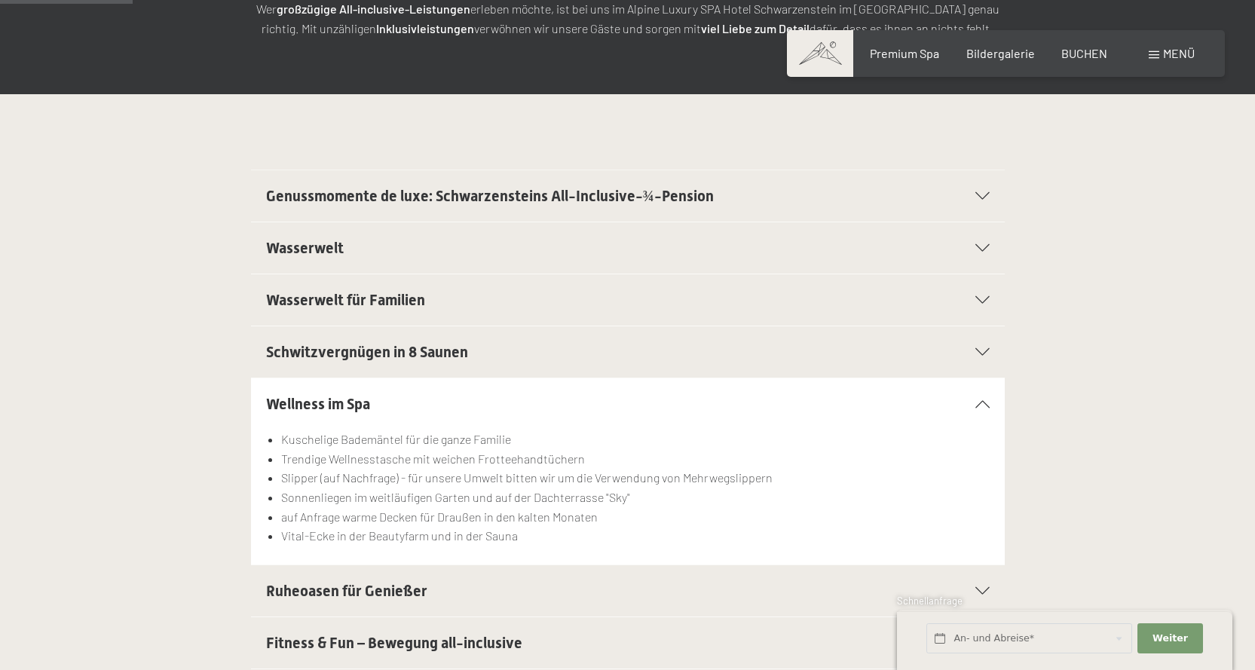
click at [513, 412] on h2 "Wellness im Spa" at bounding box center [591, 404] width 651 height 21
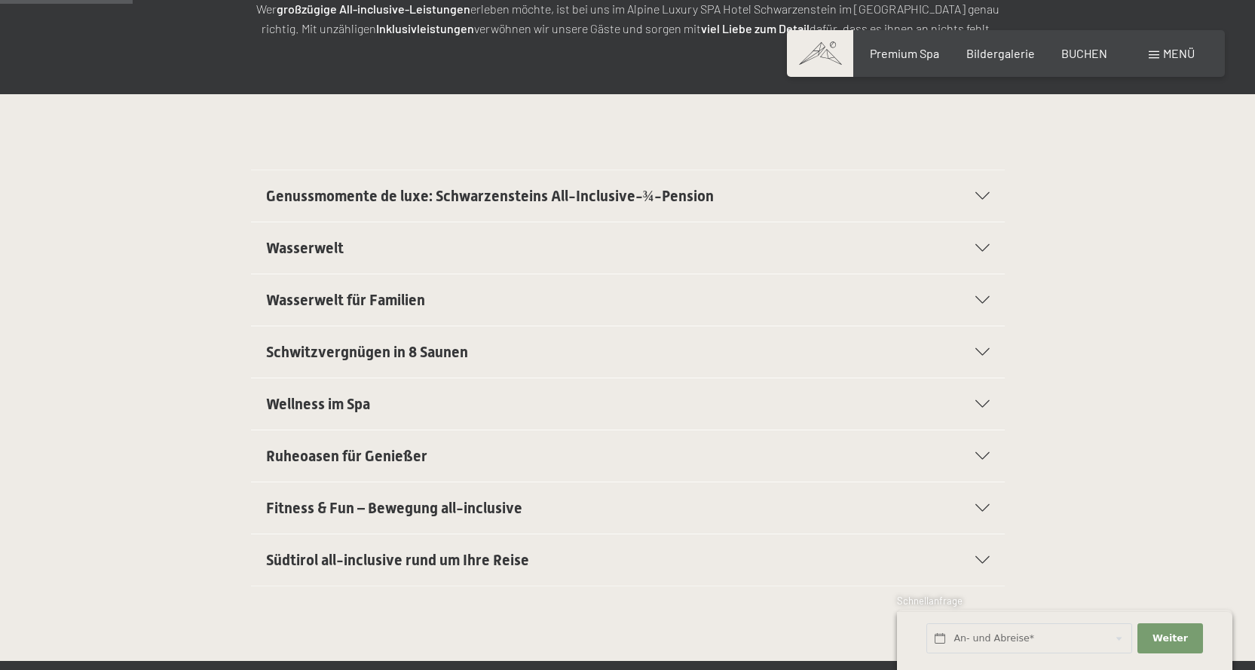
click at [507, 458] on h2 "Ruheoasen für Genießer" at bounding box center [591, 456] width 651 height 21
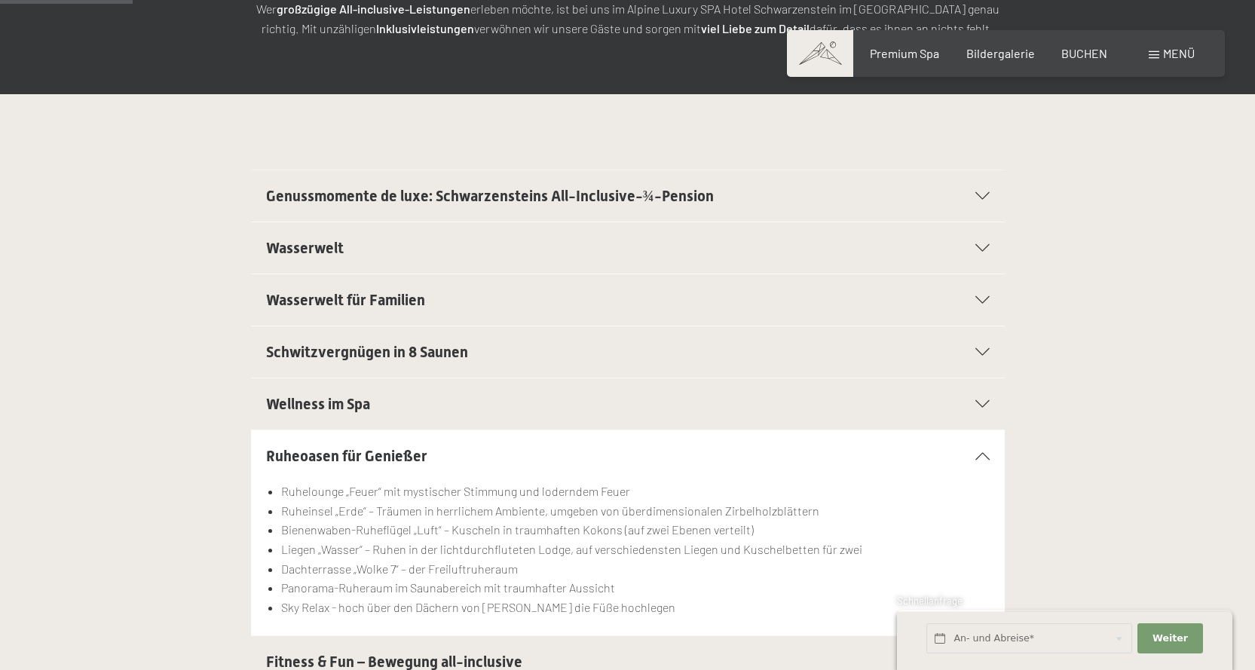
click at [507, 458] on h2 "Ruheoasen für Genießer" at bounding box center [591, 456] width 651 height 21
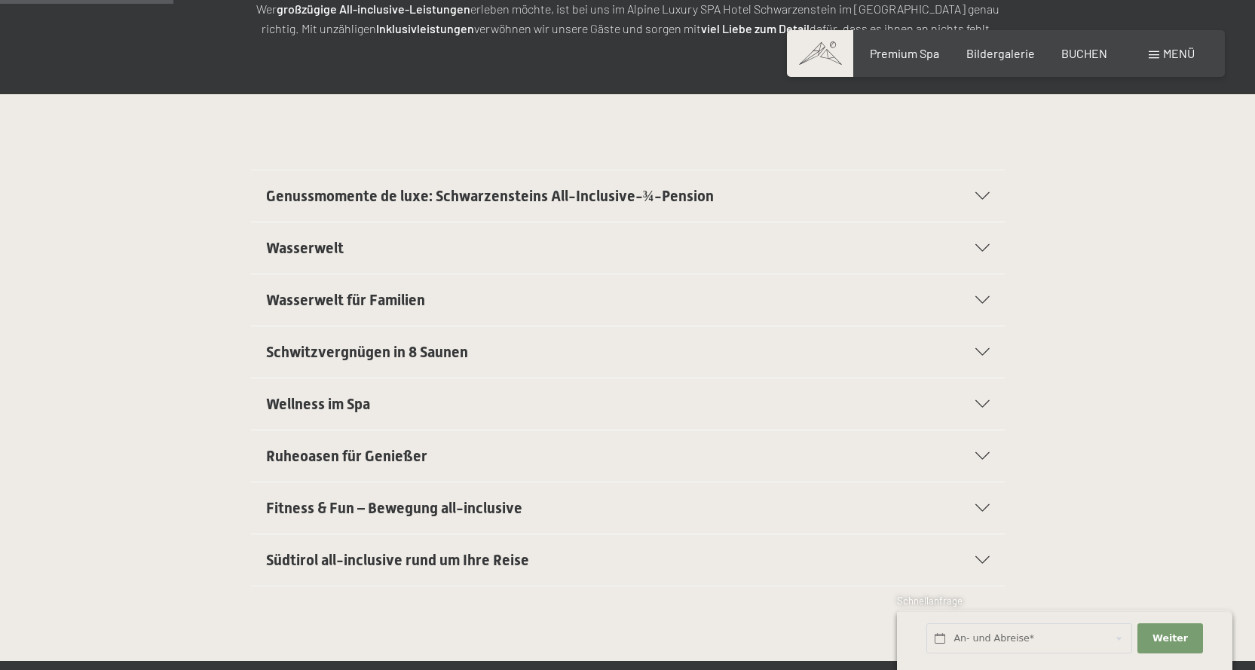
scroll to position [377, 0]
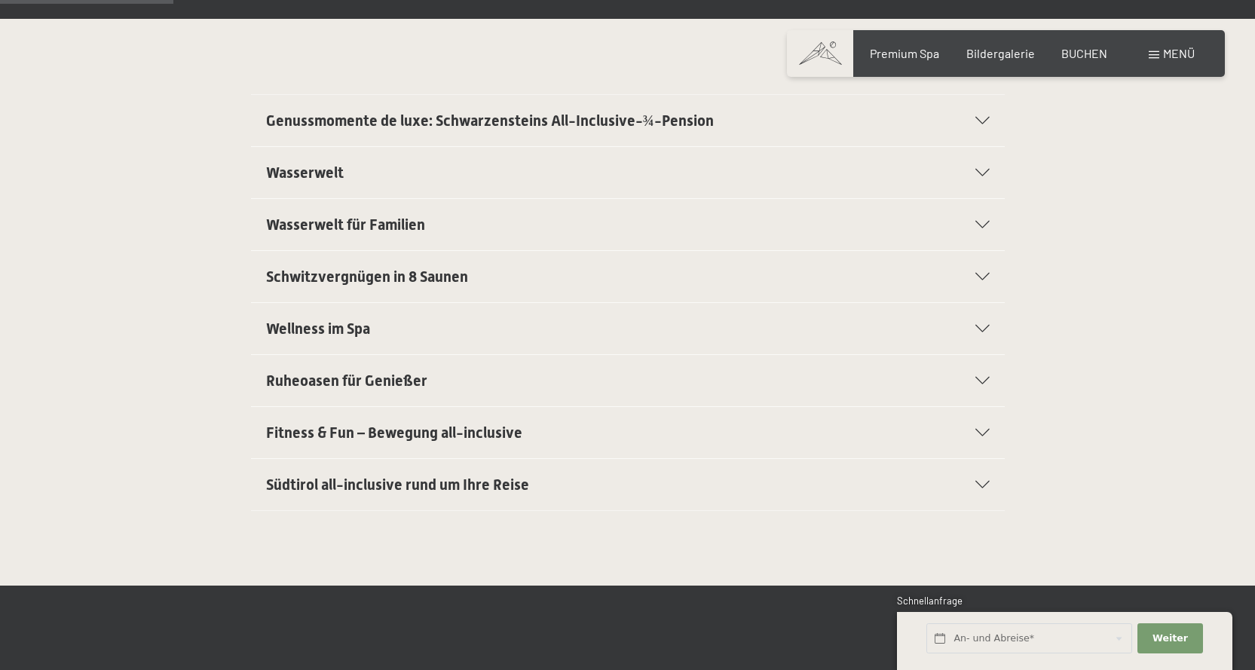
click at [509, 444] on div "Fitness & Fun – Bewegung all-inclusive" at bounding box center [628, 432] width 724 height 51
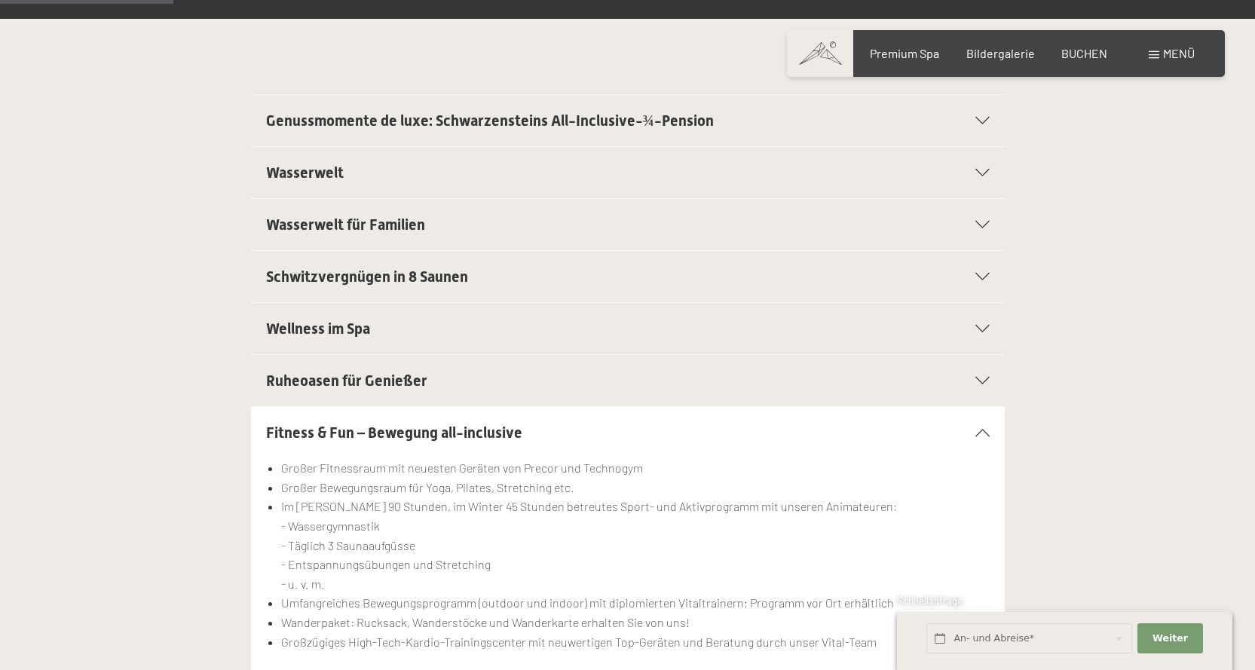
click at [509, 444] on div "Fitness & Fun – Bewegung all-inclusive" at bounding box center [628, 432] width 724 height 51
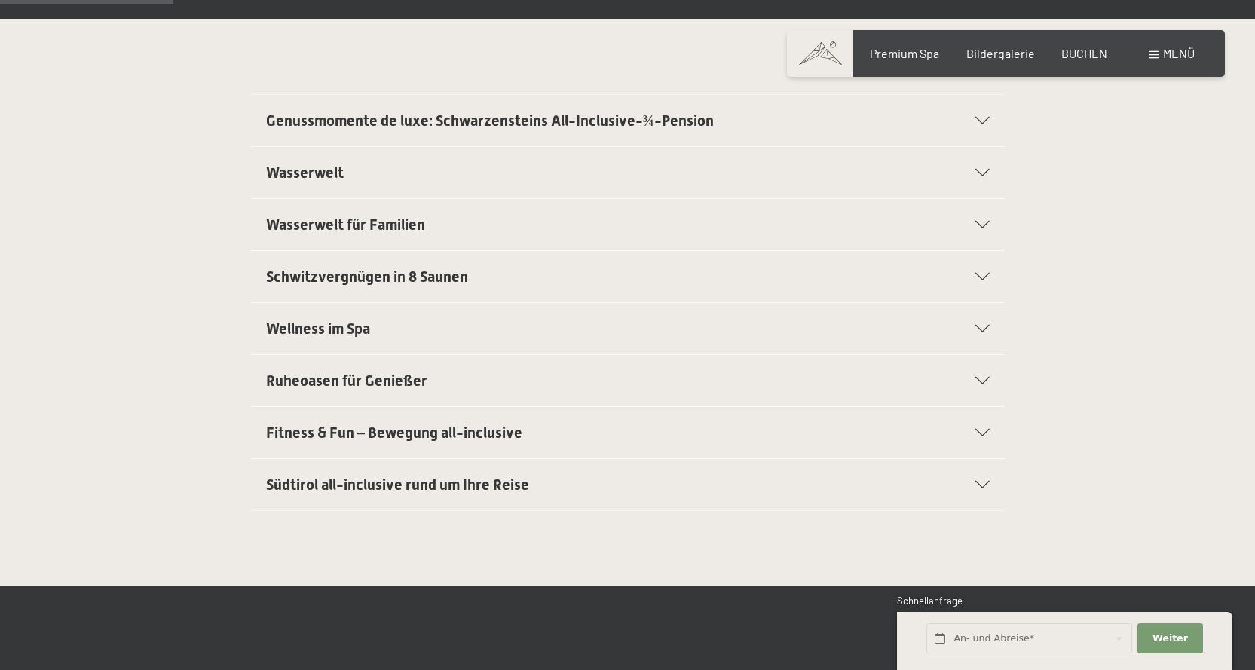
click at [503, 485] on span "Südtirol all-inclusive rund um Ihre Reise" at bounding box center [397, 485] width 263 height 18
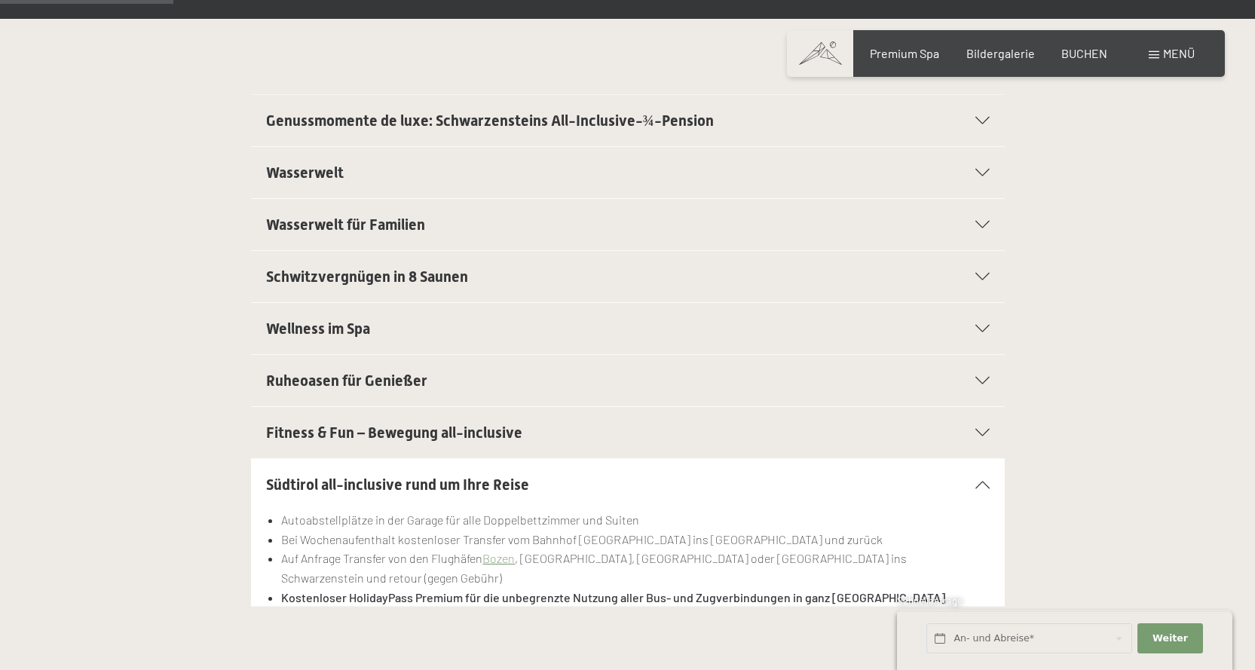
click at [503, 485] on span "Südtirol all-inclusive rund um Ihre Reise" at bounding box center [397, 485] width 263 height 18
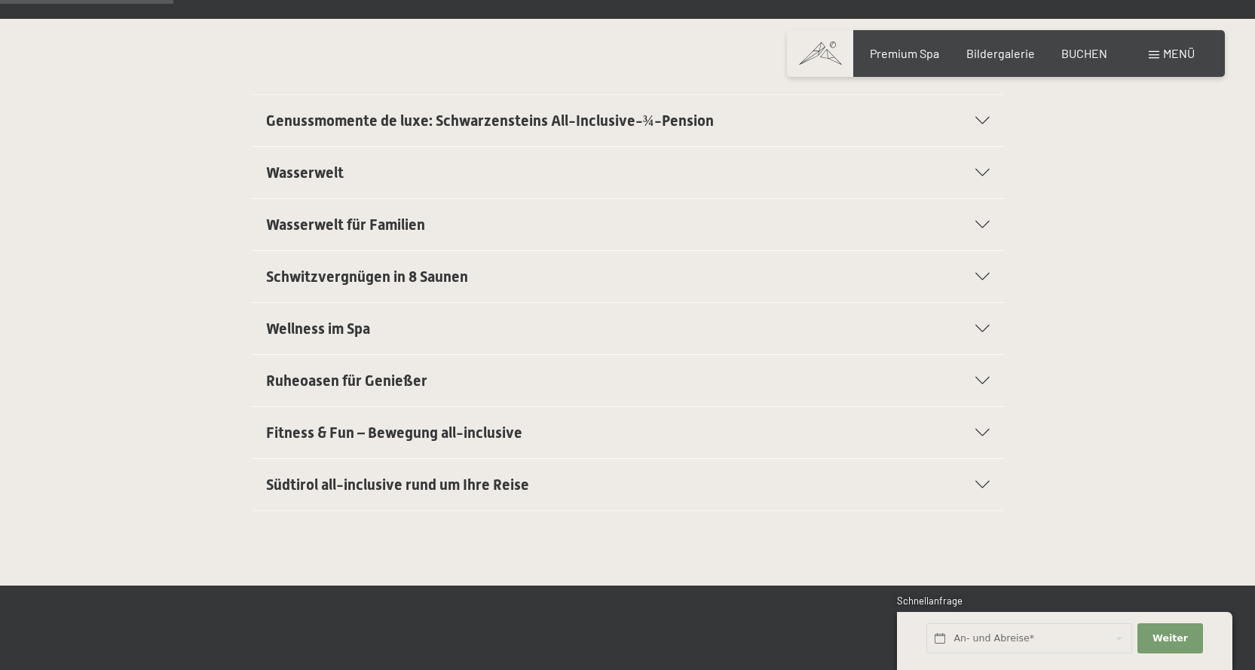
click at [880, 62] on div "Buchen Anfragen Premium Spa Bildergalerie BUCHEN Menü DE IT EN Gutschein Bilder…" at bounding box center [1006, 53] width 378 height 17
click at [883, 59] on div "Premium Spa" at bounding box center [904, 51] width 69 height 17
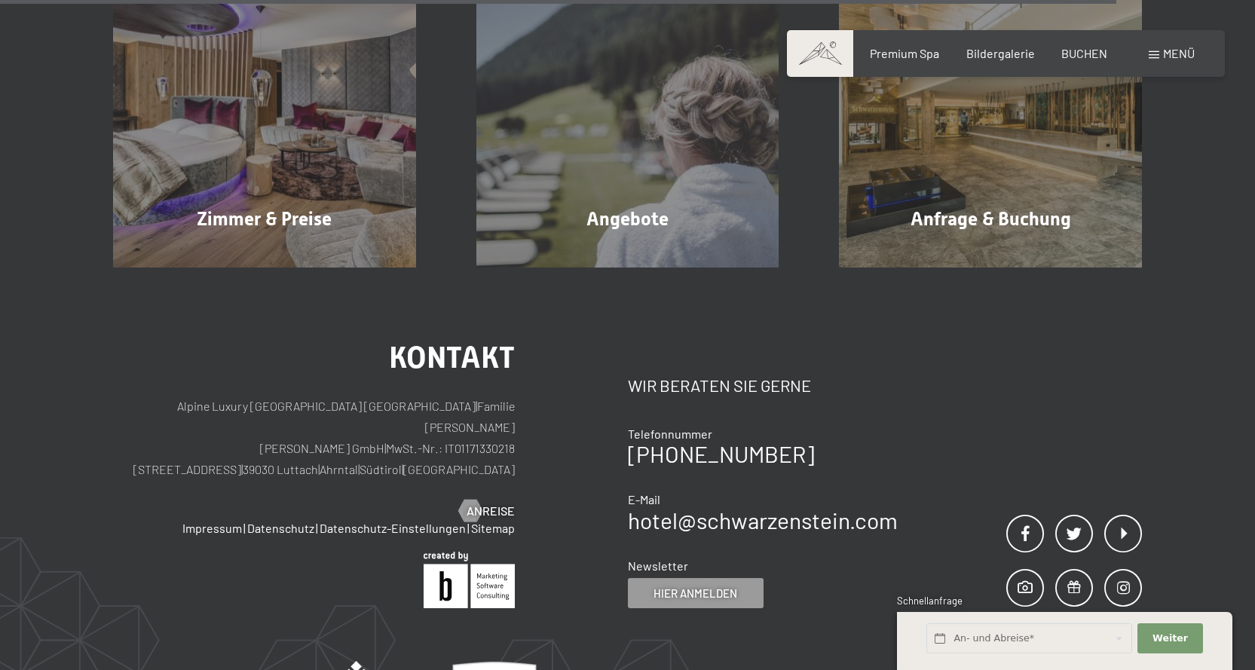
scroll to position [2563, 0]
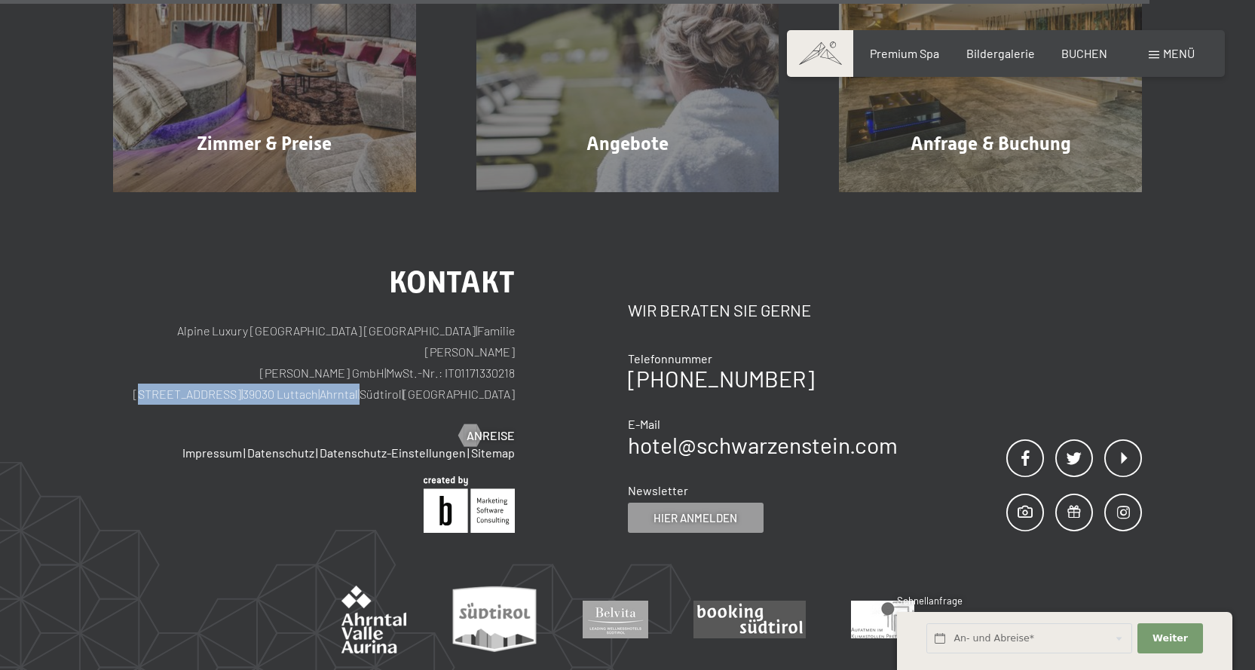
drag, startPoint x: 432, startPoint y: 371, endPoint x: 230, endPoint y: 369, distance: 202.0
click at [230, 369] on p "Alpine Luxury [GEOGRAPHIC_DATA] SCHWARZENSTEIN | Familie [PERSON_NAME] [PERSON_…" at bounding box center [314, 362] width 402 height 84
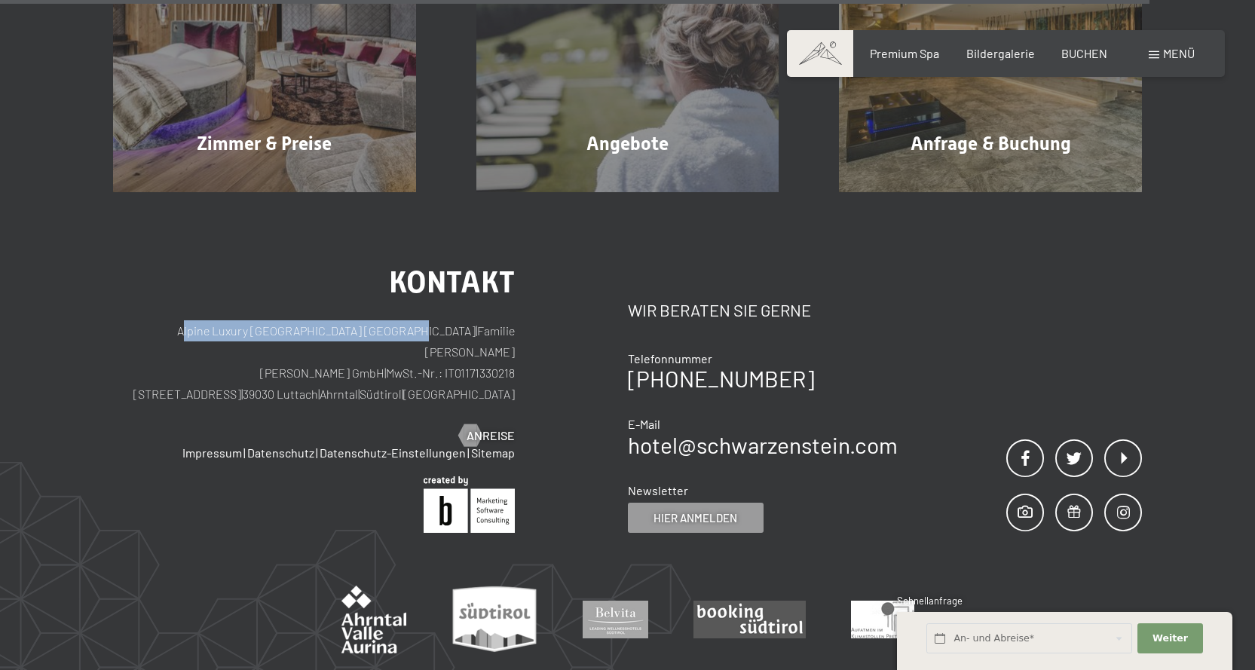
drag, startPoint x: 400, startPoint y: 329, endPoint x: 151, endPoint y: 329, distance: 248.8
click at [151, 329] on p "Alpine Luxury [GEOGRAPHIC_DATA] SCHWARZENSTEIN | Familie [PERSON_NAME] [PERSON_…" at bounding box center [314, 362] width 402 height 84
copy p "Alpine Luxury [GEOGRAPHIC_DATA] [GEOGRAPHIC_DATA]"
